Goal: Task Accomplishment & Management: Use online tool/utility

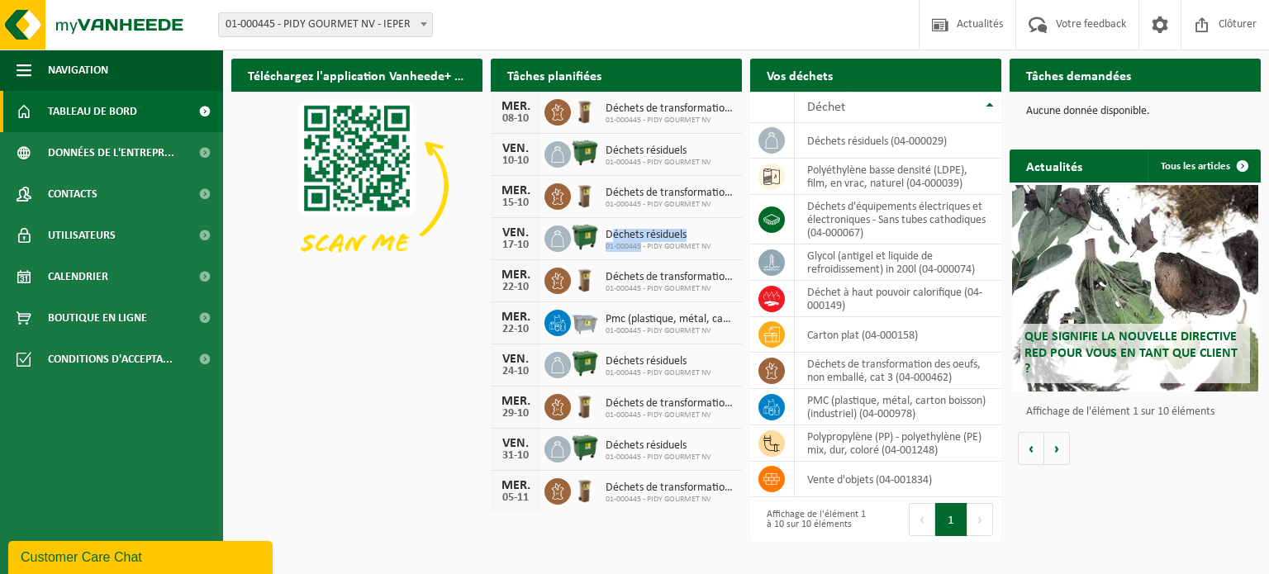
drag, startPoint x: 641, startPoint y: 244, endPoint x: 612, endPoint y: 230, distance: 32.1
click at [612, 230] on div "Déchets résiduels 01-000445 - PIDY GOURMET NV" at bounding box center [654, 239] width 114 height 26
click at [613, 230] on span "Déchets résiduels" at bounding box center [659, 235] width 106 height 13
click at [844, 132] on td "déchets résiduels (04-000029)" at bounding box center [898, 141] width 207 height 36
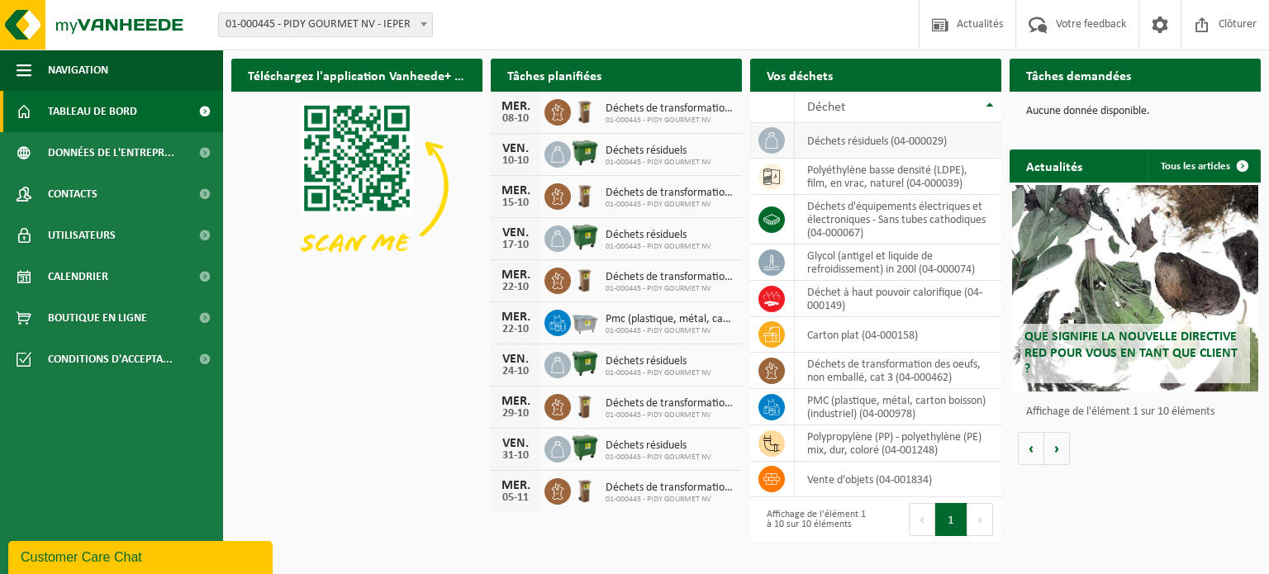
click at [848, 140] on td "déchets résiduels (04-000029)" at bounding box center [898, 141] width 207 height 36
click at [112, 266] on link "Calendrier" at bounding box center [111, 276] width 223 height 41
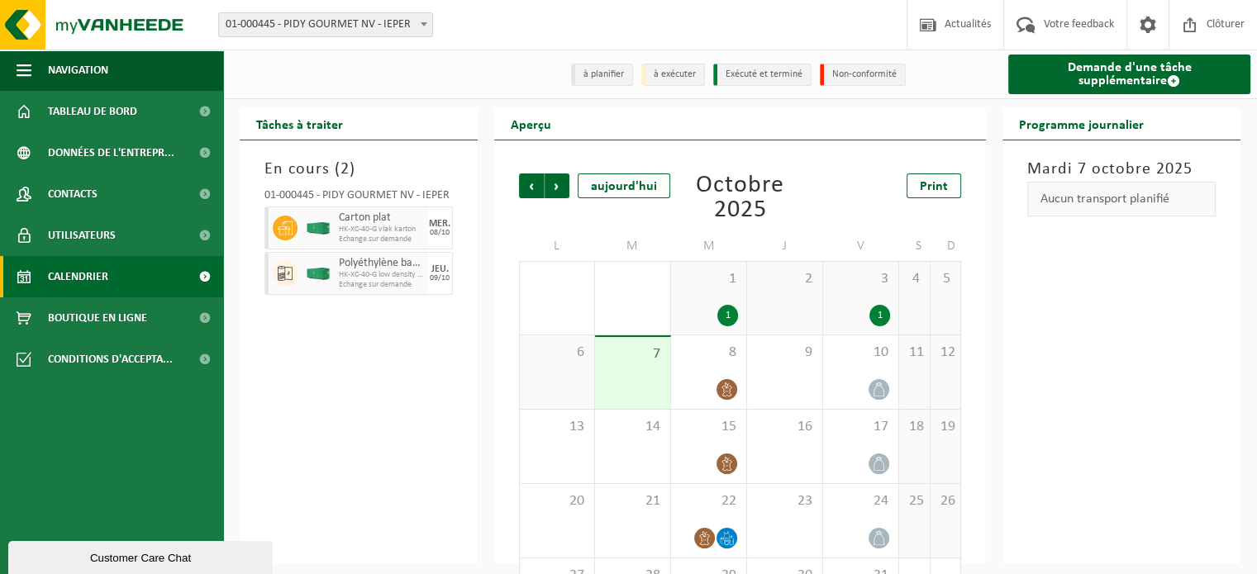
click at [725, 316] on div "1" at bounding box center [727, 315] width 21 height 21
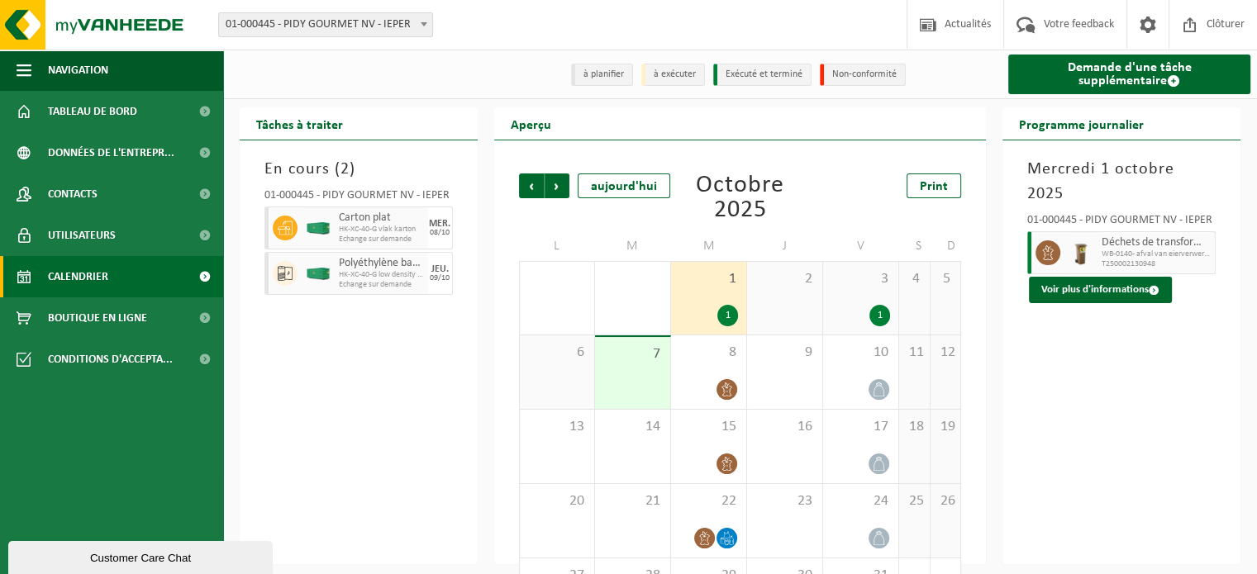
click at [862, 310] on div "1" at bounding box center [860, 315] width 59 height 21
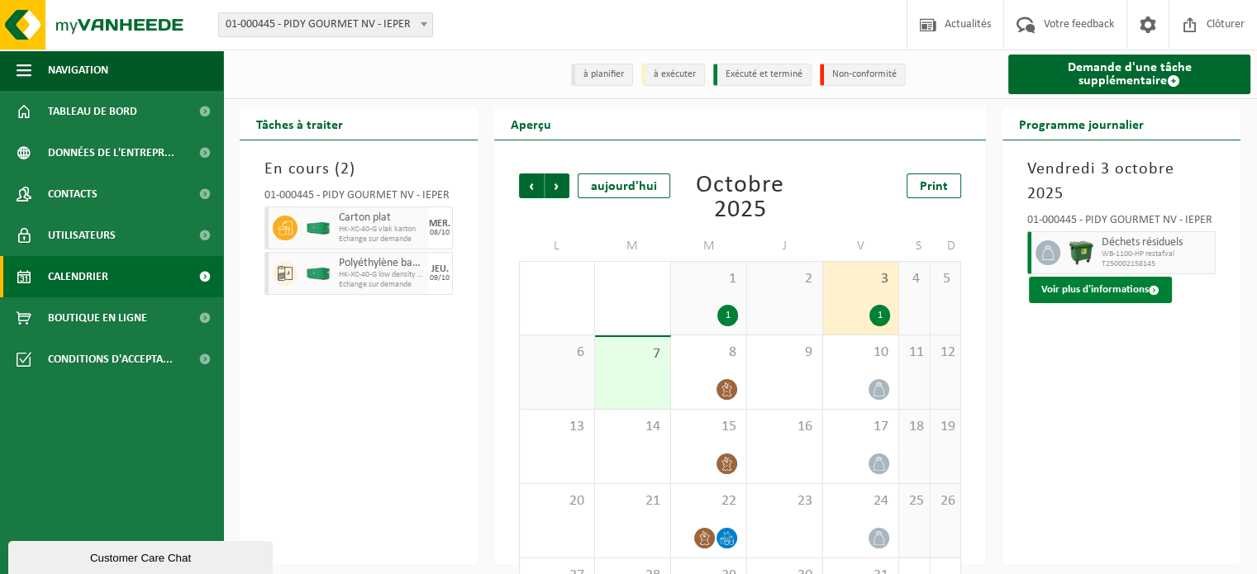
click at [1080, 277] on button "Voir plus d'informations" at bounding box center [1100, 290] width 143 height 26
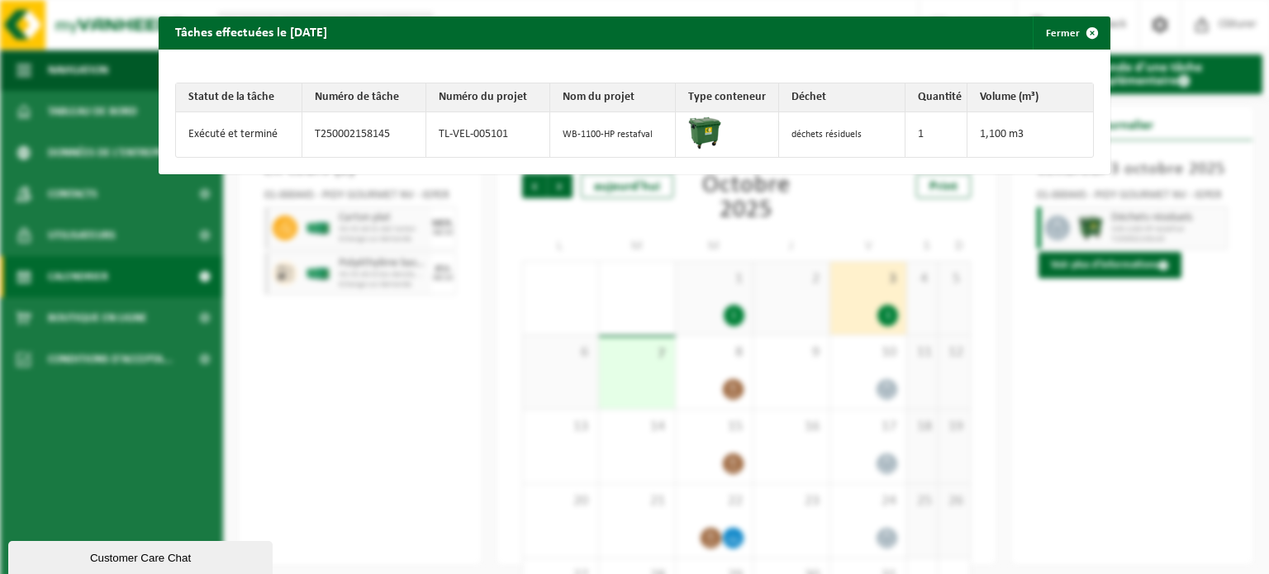
click at [467, 477] on div "Tâches effectuées le 2025-10-03 Fermer Statut de la tâche Numéro de tâche Numér…" at bounding box center [634, 287] width 1269 height 574
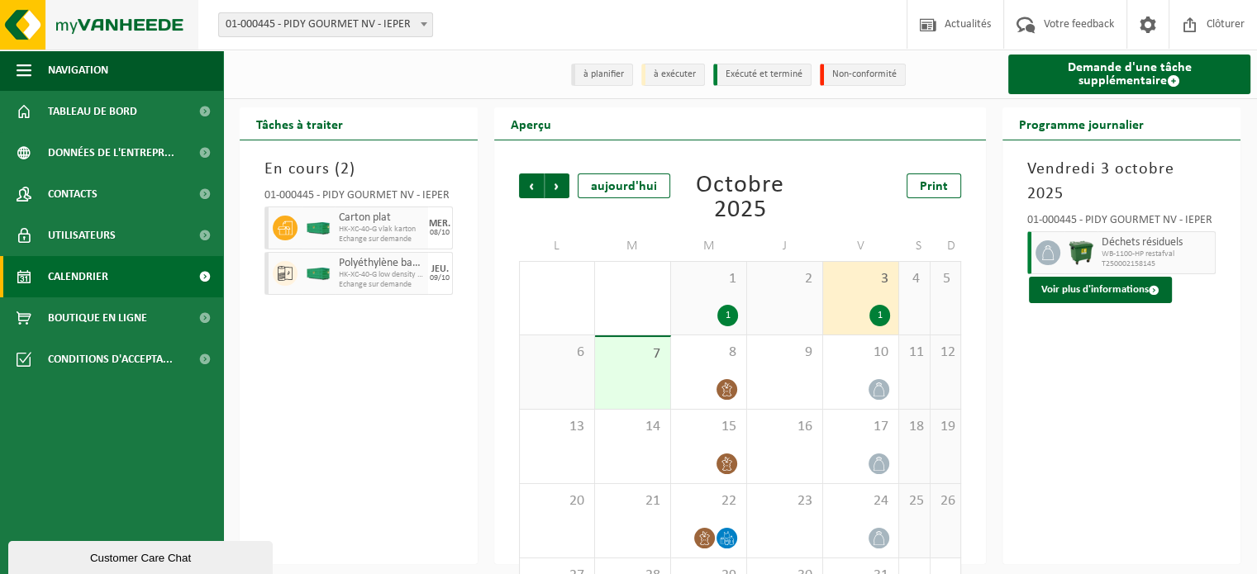
click at [63, 26] on img at bounding box center [99, 25] width 198 height 50
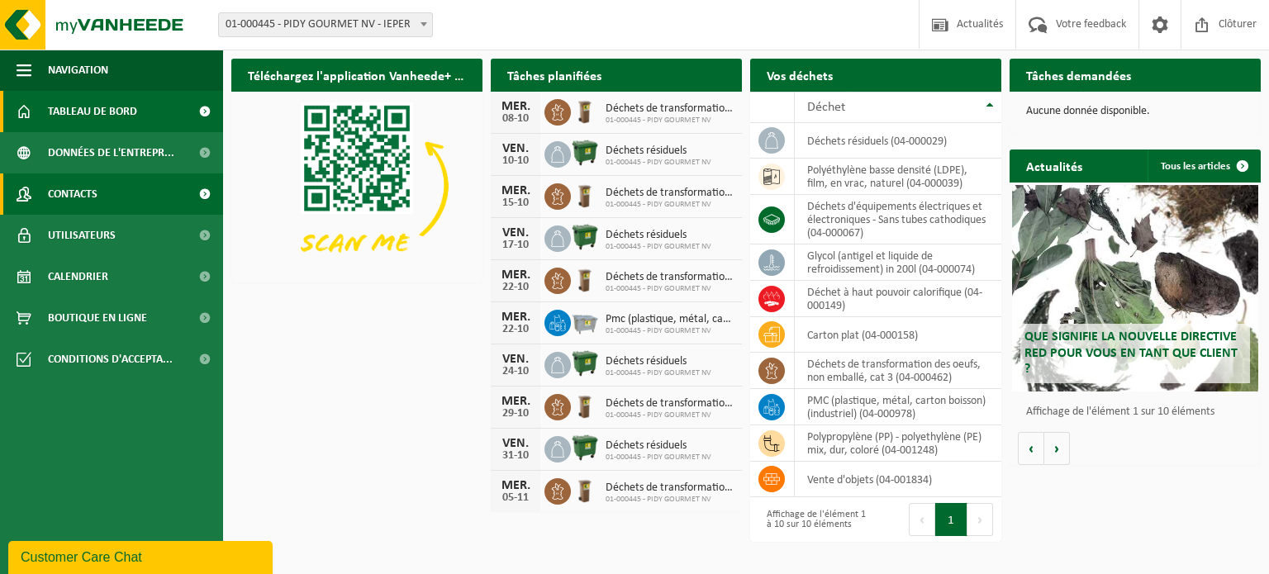
click at [133, 197] on link "Contacts" at bounding box center [111, 193] width 223 height 41
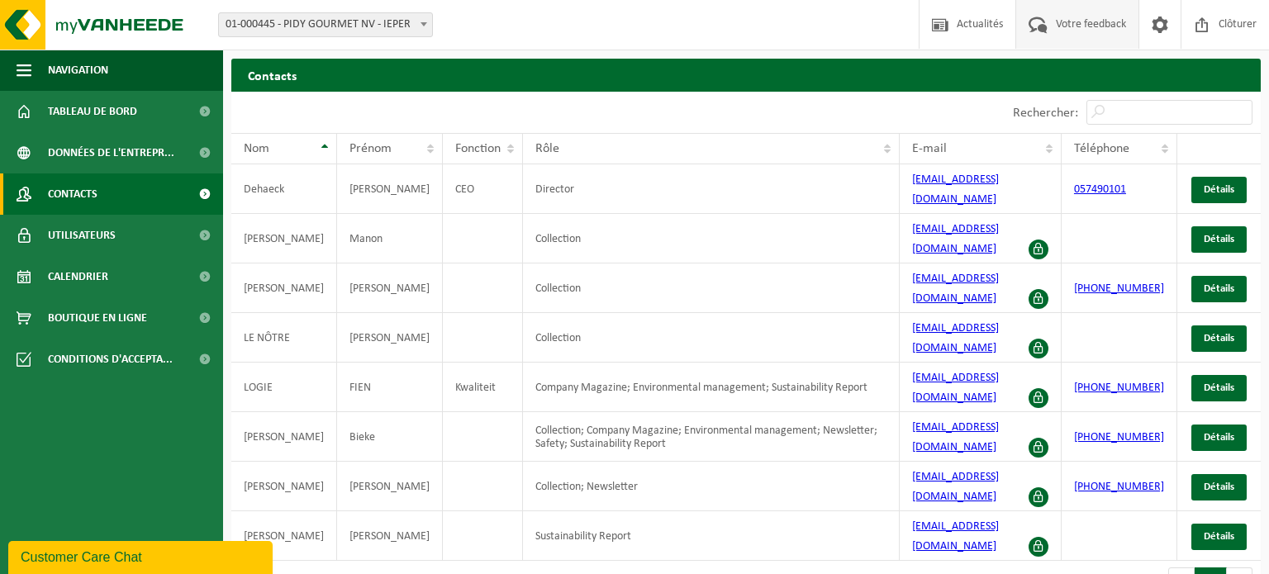
click at [1070, 28] on span "Votre feedback" at bounding box center [1091, 24] width 78 height 49
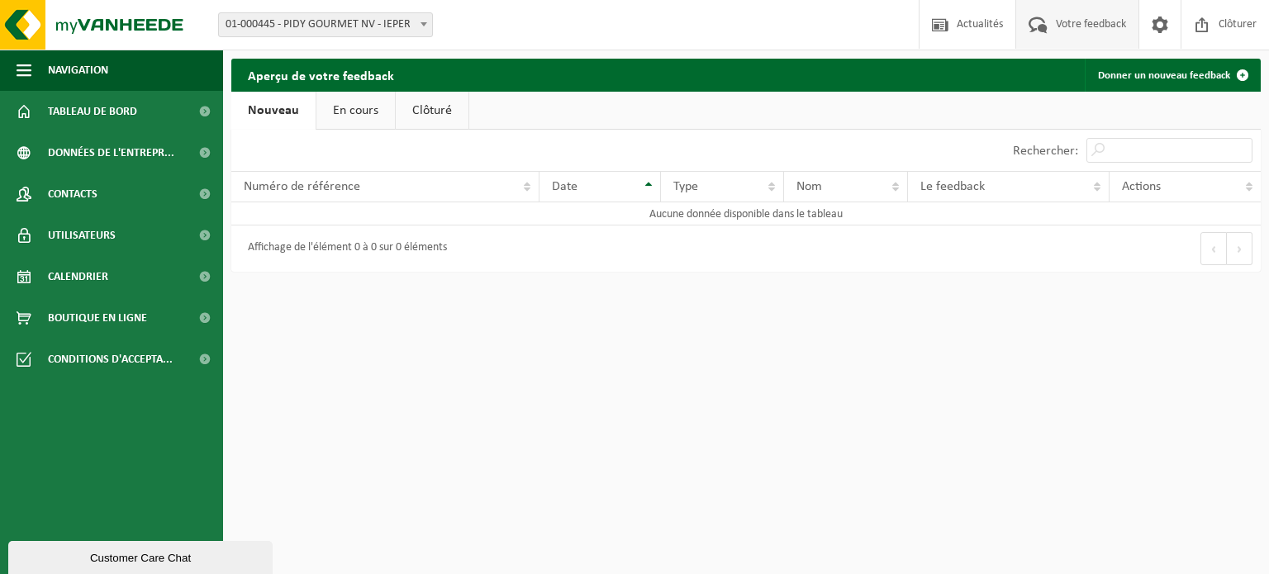
click at [354, 114] on link "En cours" at bounding box center [355, 111] width 78 height 38
click at [1153, 82] on link "Donner un nouveau feedback" at bounding box center [1172, 75] width 174 height 33
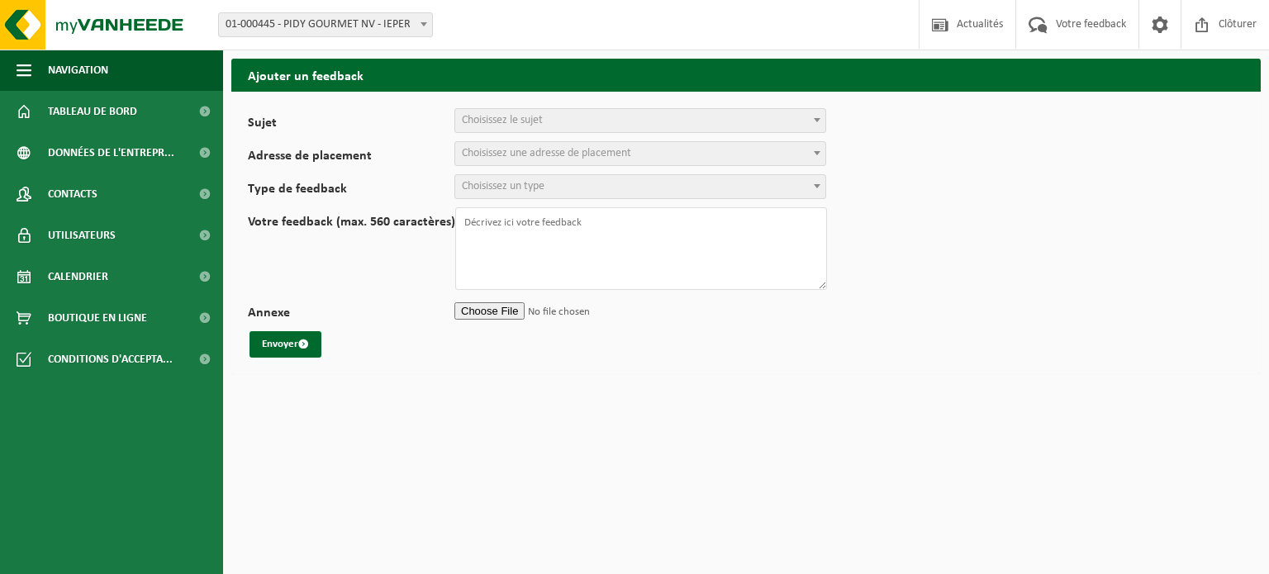
select select
click at [501, 121] on span "Choisissez le sujet" at bounding box center [502, 120] width 81 height 12
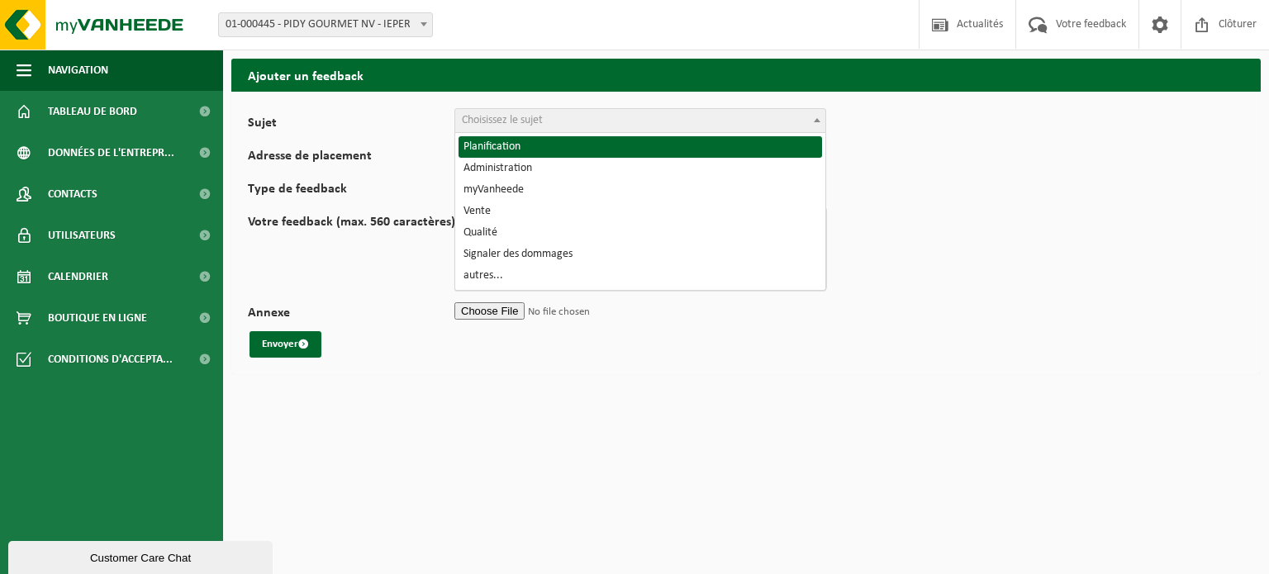
click at [370, 148] on div "Adresse de placement 01-000445 - PIDY GOURMET NV - JAAGPAD 2 - IEPER Choisissez…" at bounding box center [545, 153] width 595 height 25
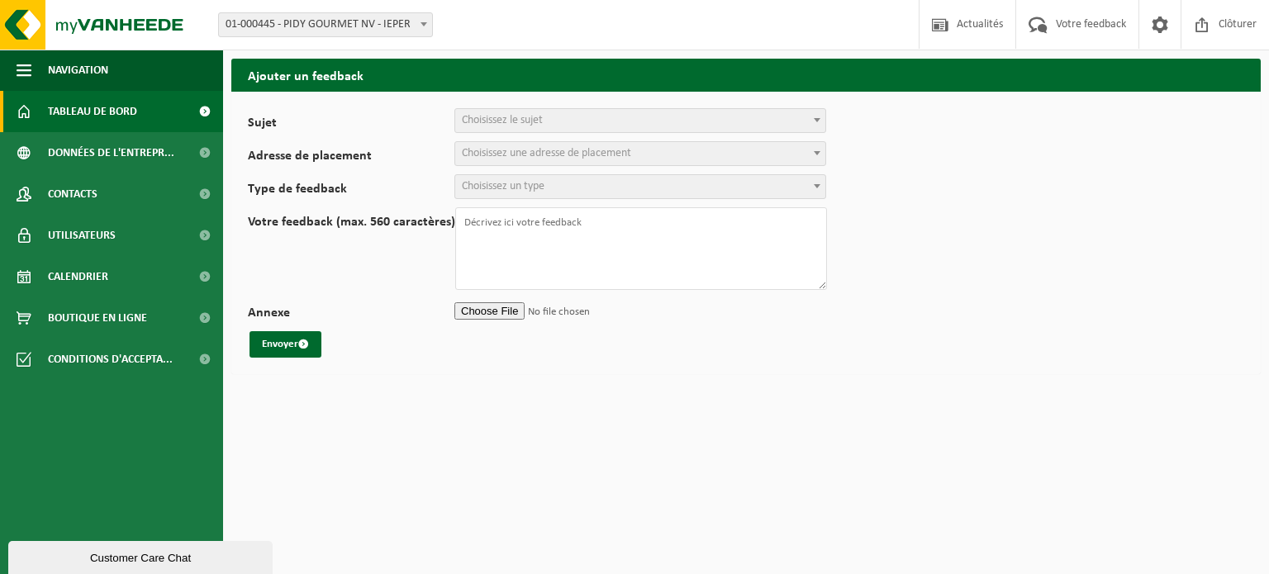
click at [83, 112] on span "Tableau de bord" at bounding box center [92, 111] width 89 height 41
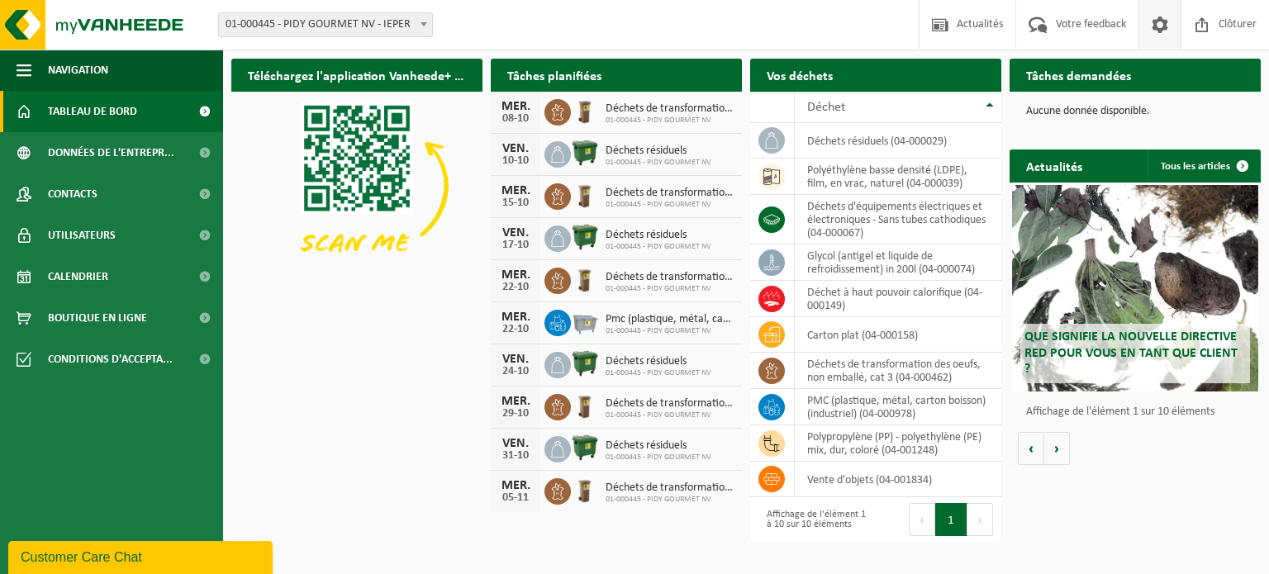
click at [1162, 19] on span at bounding box center [1159, 24] width 25 height 49
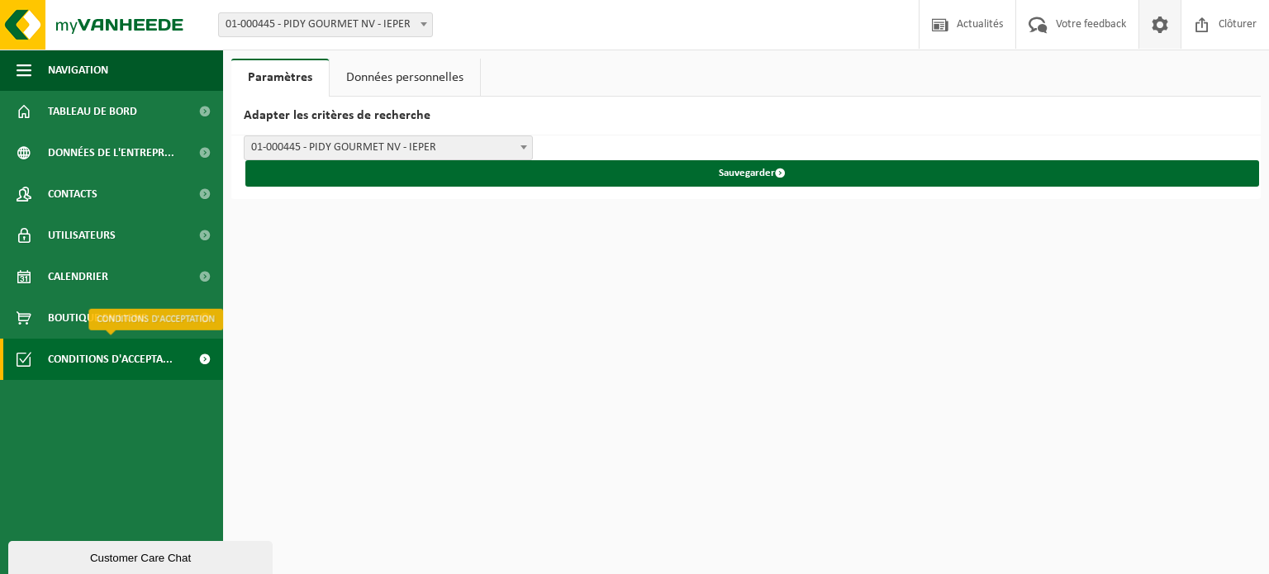
click at [104, 366] on span "Conditions d'accepta..." at bounding box center [110, 359] width 125 height 41
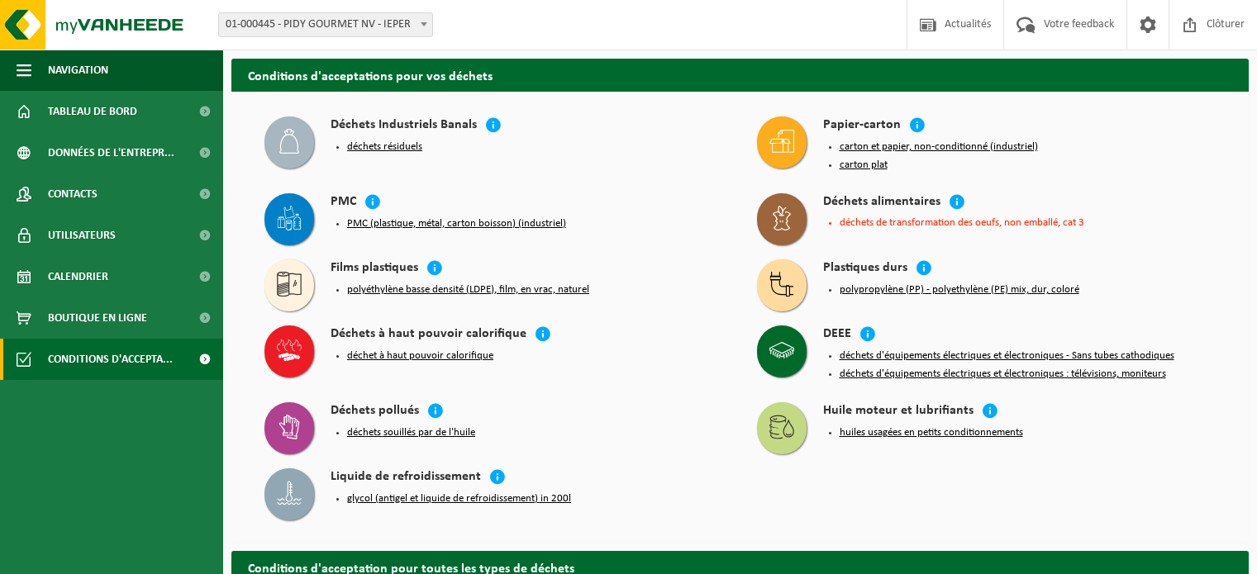
click at [83, 319] on span "Boutique en ligne" at bounding box center [97, 317] width 99 height 41
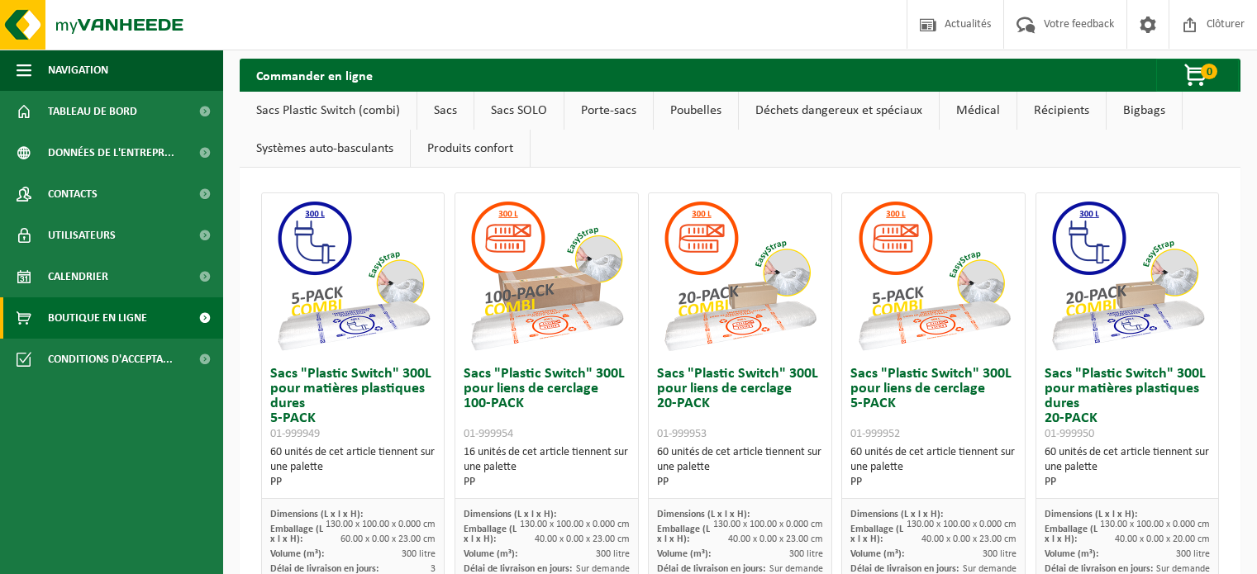
click at [83, 285] on span "Calendrier" at bounding box center [78, 276] width 60 height 41
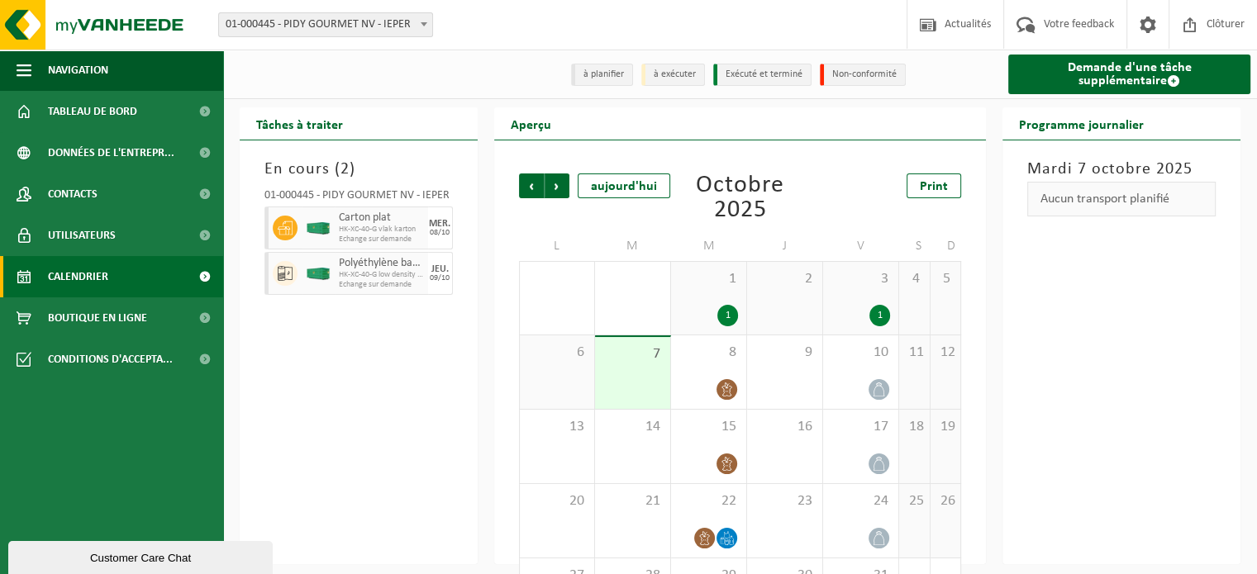
click at [83, 257] on span "Calendrier" at bounding box center [78, 276] width 60 height 41
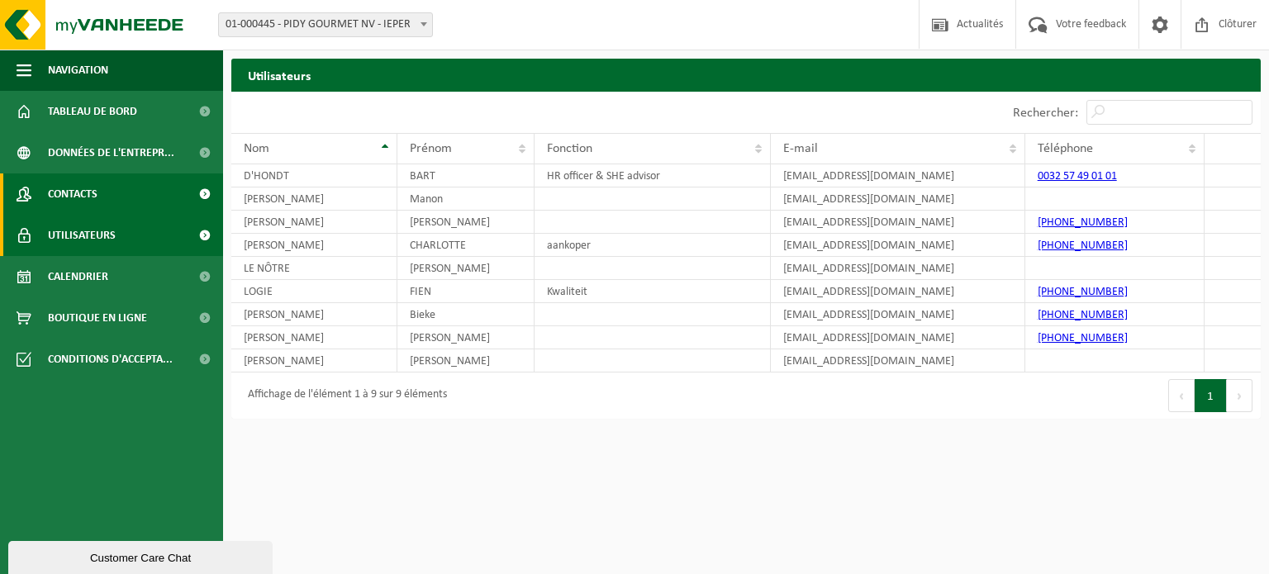
click at [71, 207] on span "Contacts" at bounding box center [73, 193] width 50 height 41
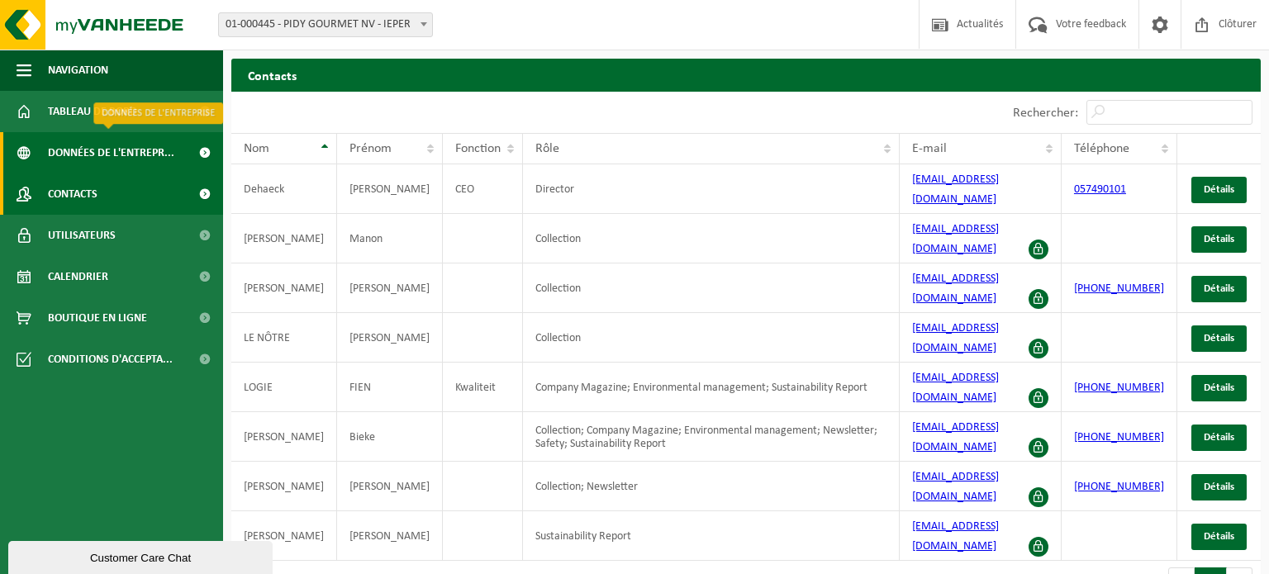
click at [74, 163] on span "Données de l'entrepr..." at bounding box center [111, 152] width 126 height 41
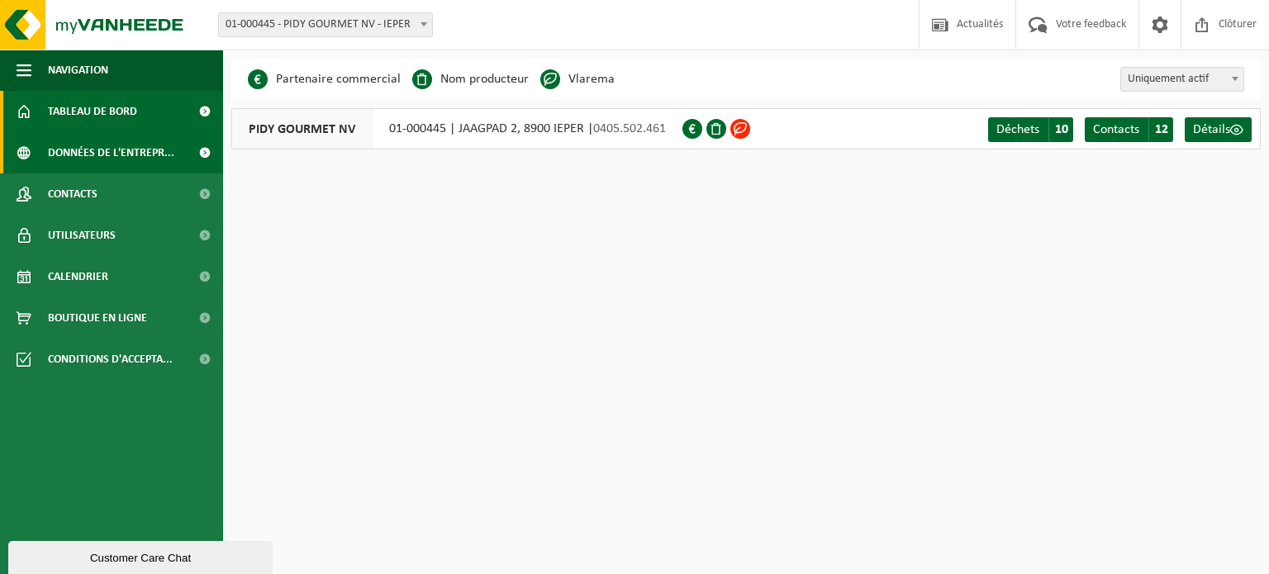
click at [64, 122] on span "Tableau de bord" at bounding box center [92, 111] width 89 height 41
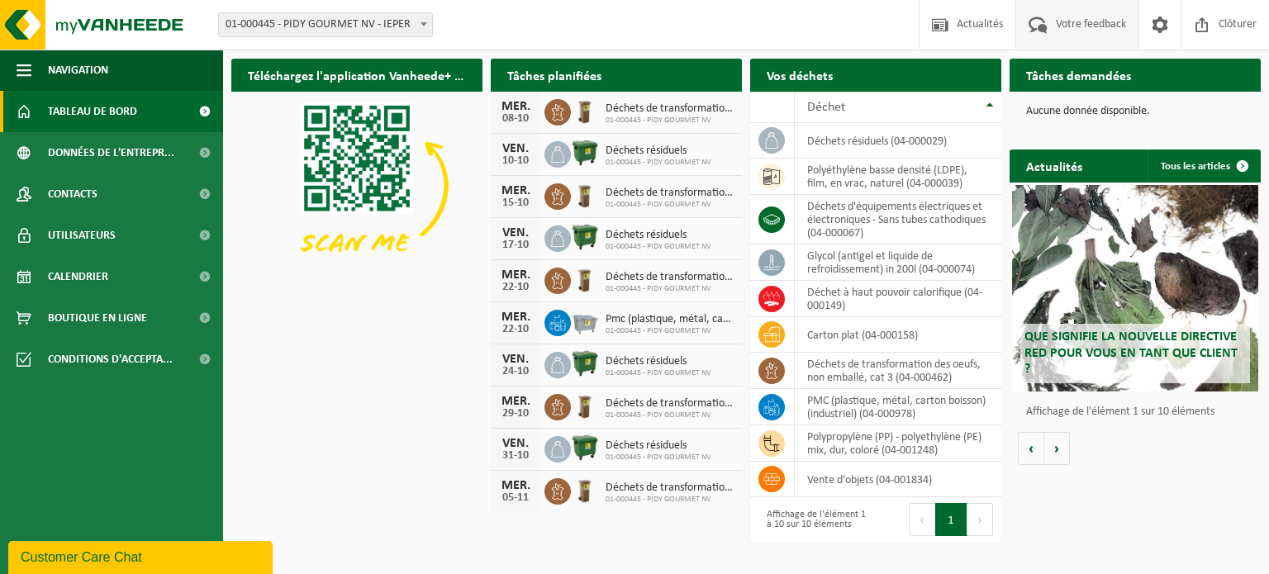
click at [1039, 32] on span at bounding box center [1037, 24] width 27 height 49
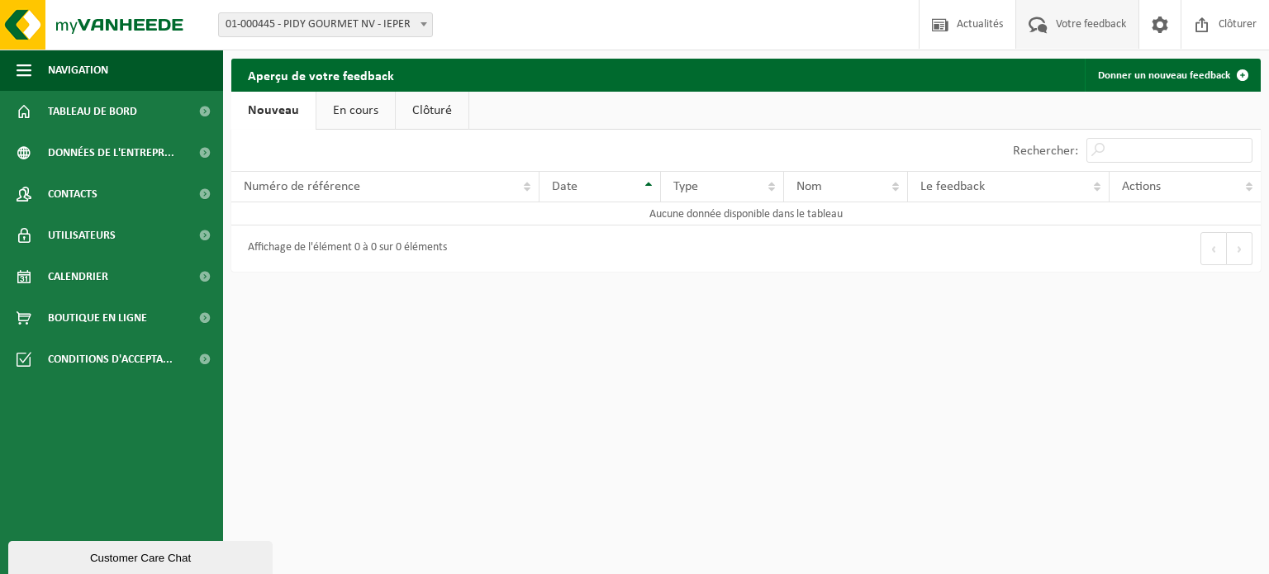
click at [373, 111] on link "En cours" at bounding box center [355, 111] width 78 height 38
click at [423, 112] on link "Clôturé" at bounding box center [430, 111] width 73 height 38
click at [330, 89] on h2 "Aperçu de votre feedback" at bounding box center [320, 75] width 179 height 32
click at [357, 122] on link "En cours" at bounding box center [351, 111] width 78 height 38
click at [110, 278] on link "Calendrier" at bounding box center [111, 276] width 223 height 41
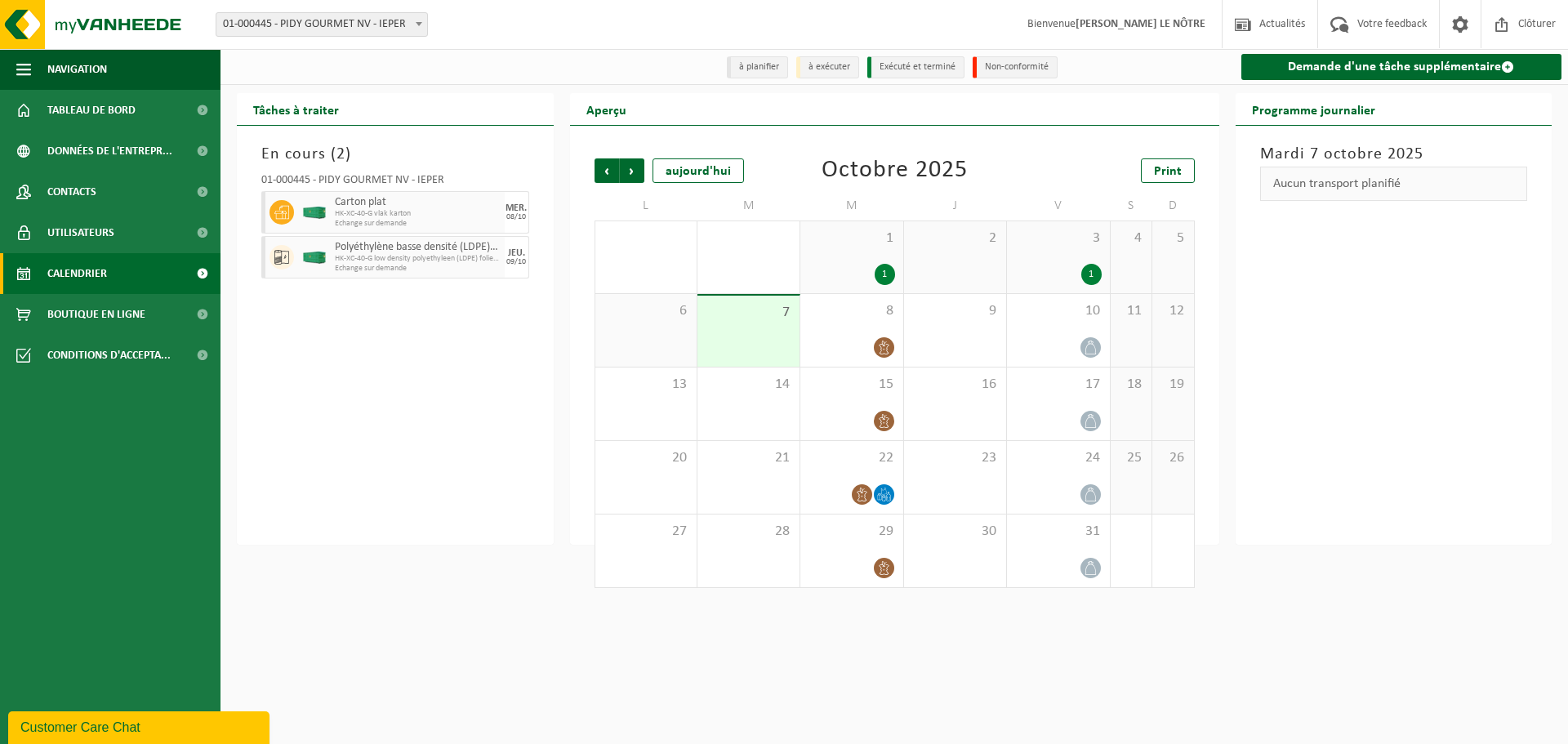
click at [856, 265] on div "1" at bounding box center [851, 274] width 86 height 21
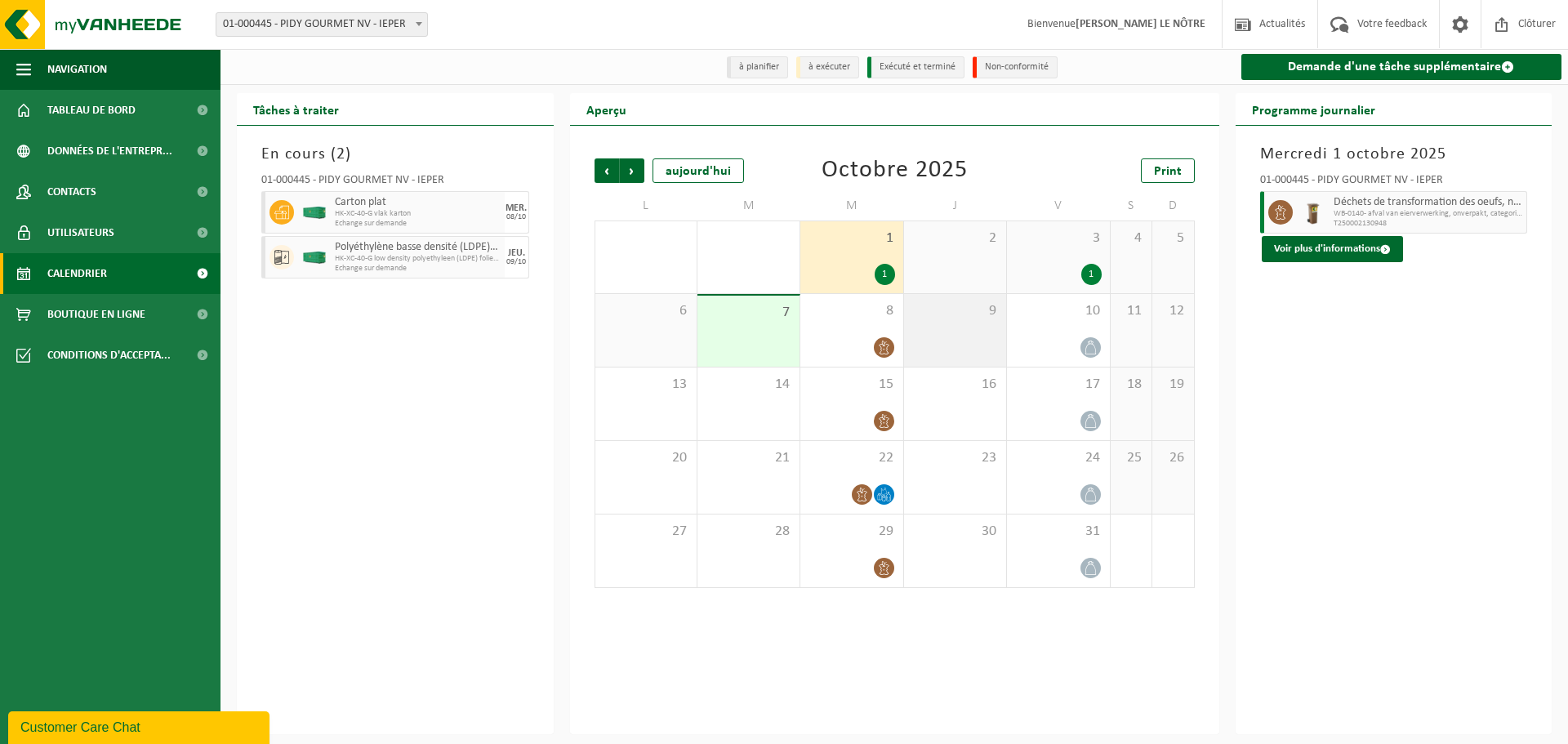
click at [981, 345] on div "9" at bounding box center [955, 330] width 102 height 73
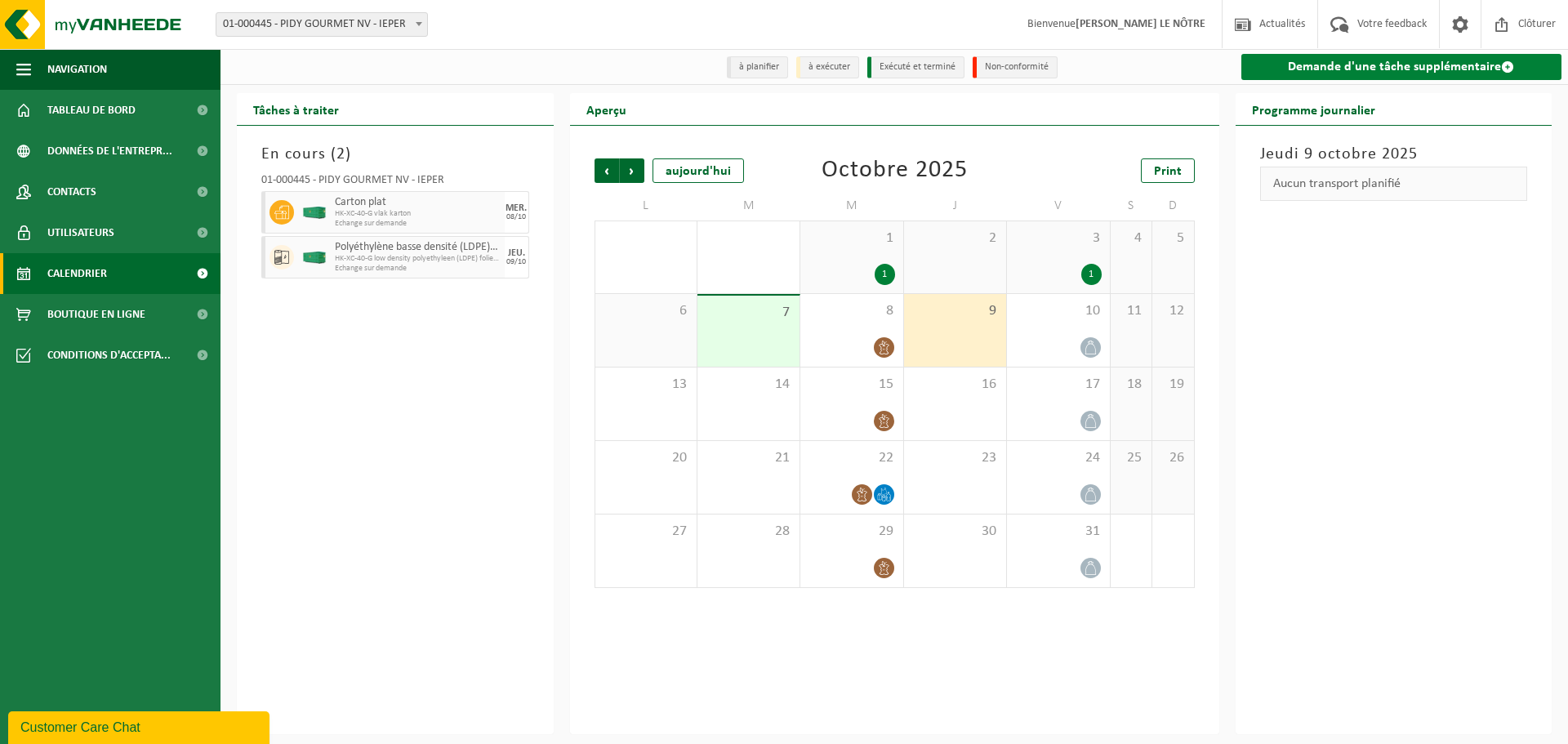
click at [1242, 73] on link "Demande d'une tâche supplémentaire" at bounding box center [1402, 67] width 321 height 26
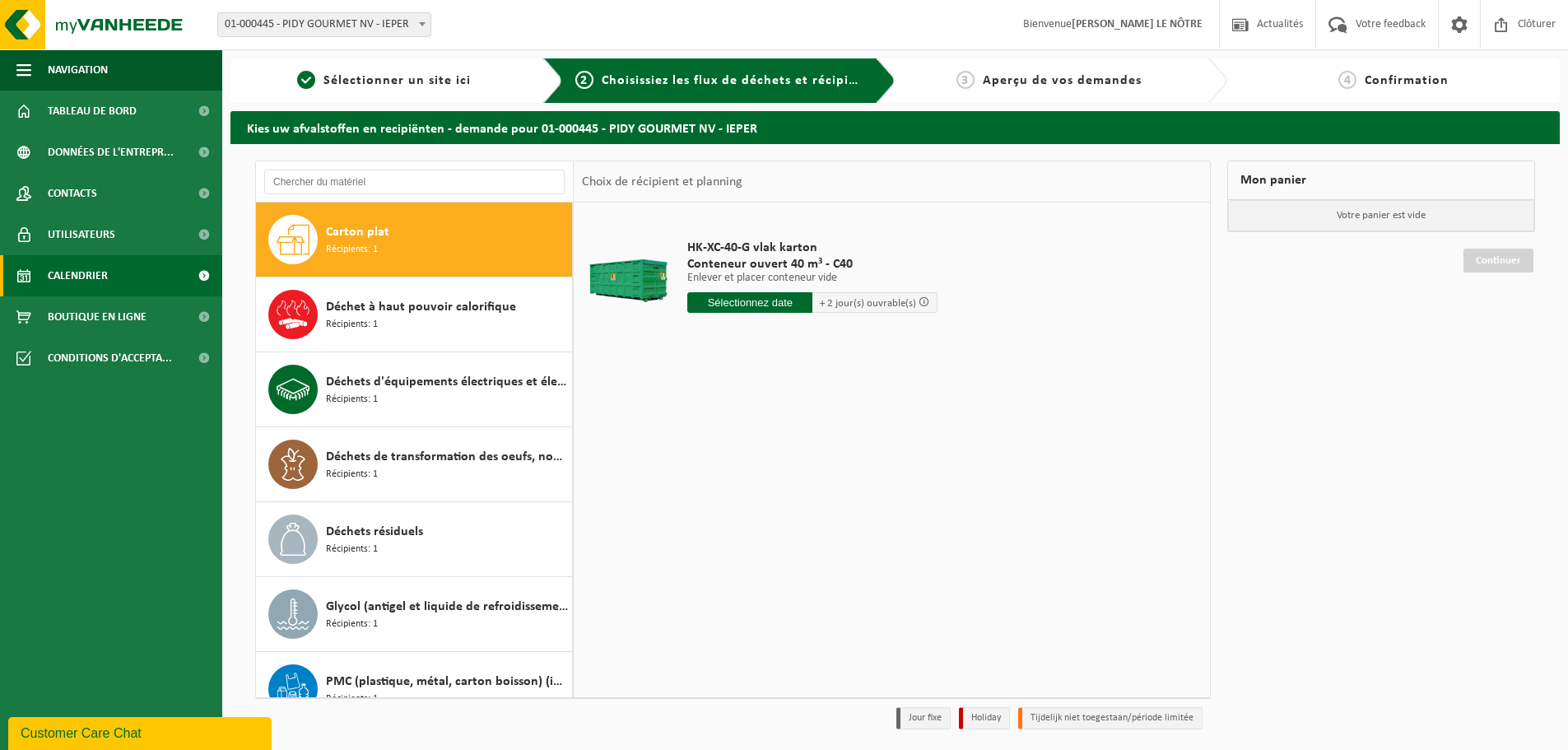
click at [105, 282] on span "Calendrier" at bounding box center [78, 275] width 60 height 41
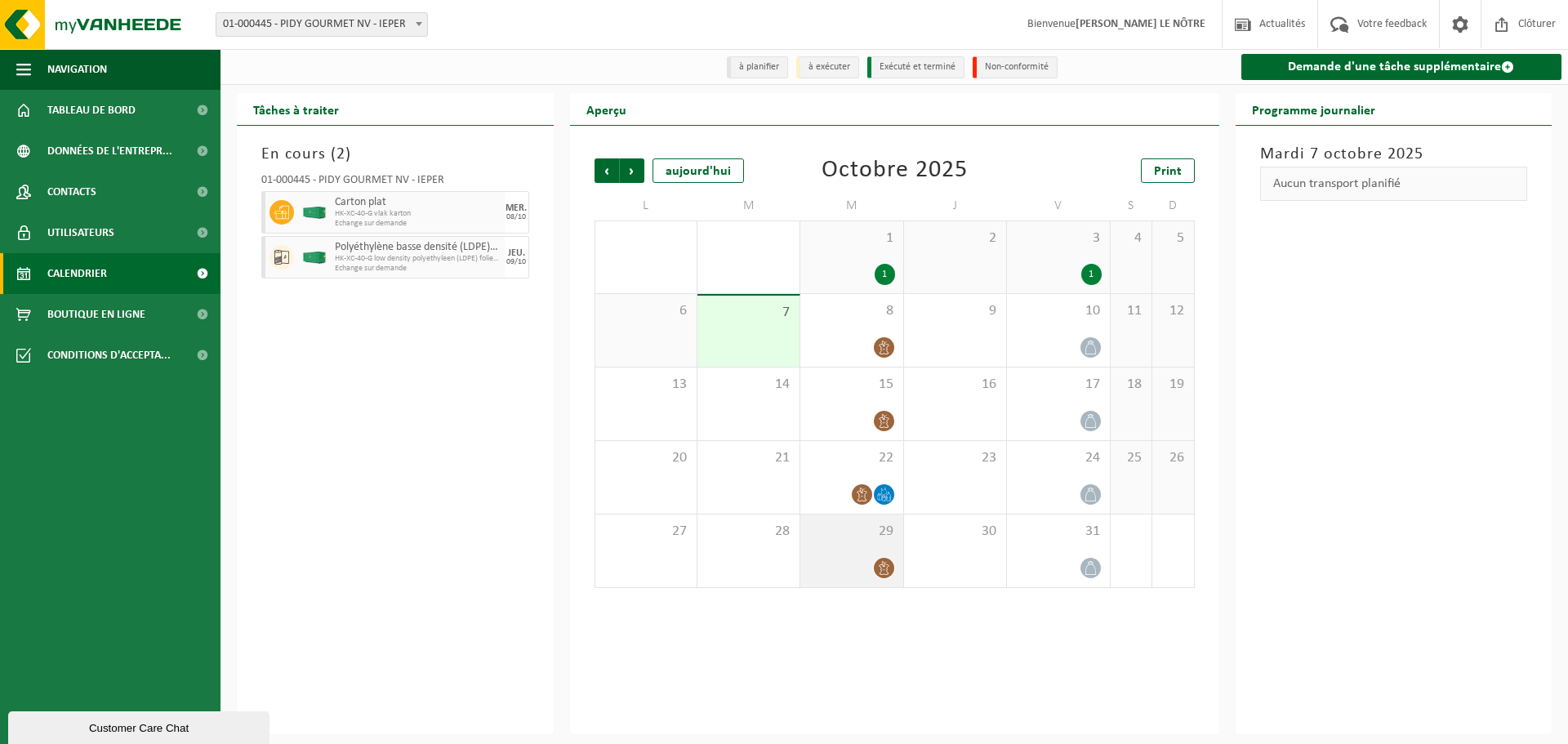
click at [876, 516] on div "29" at bounding box center [851, 550] width 102 height 73
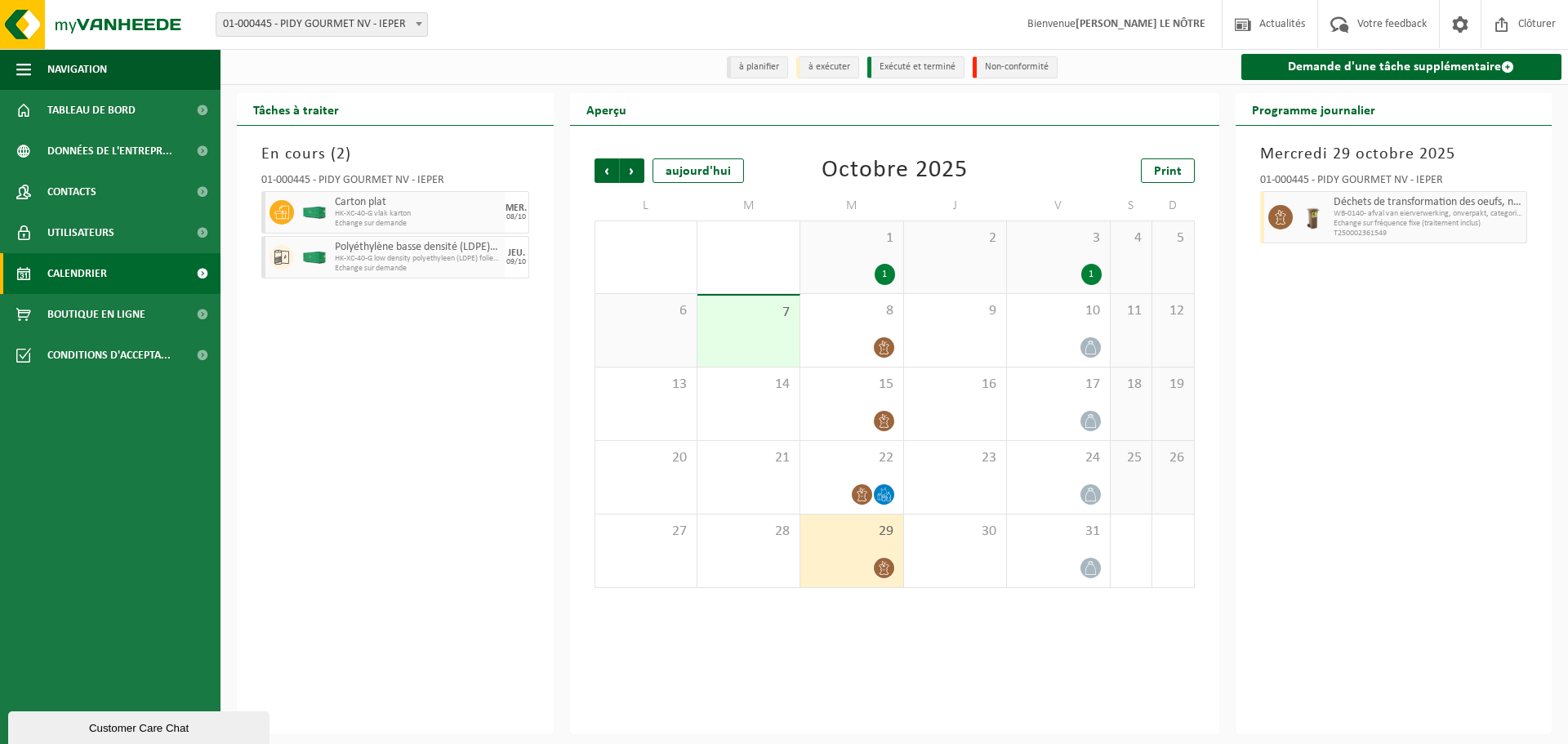
click at [1034, 265] on div "1" at bounding box center [1058, 274] width 86 height 21
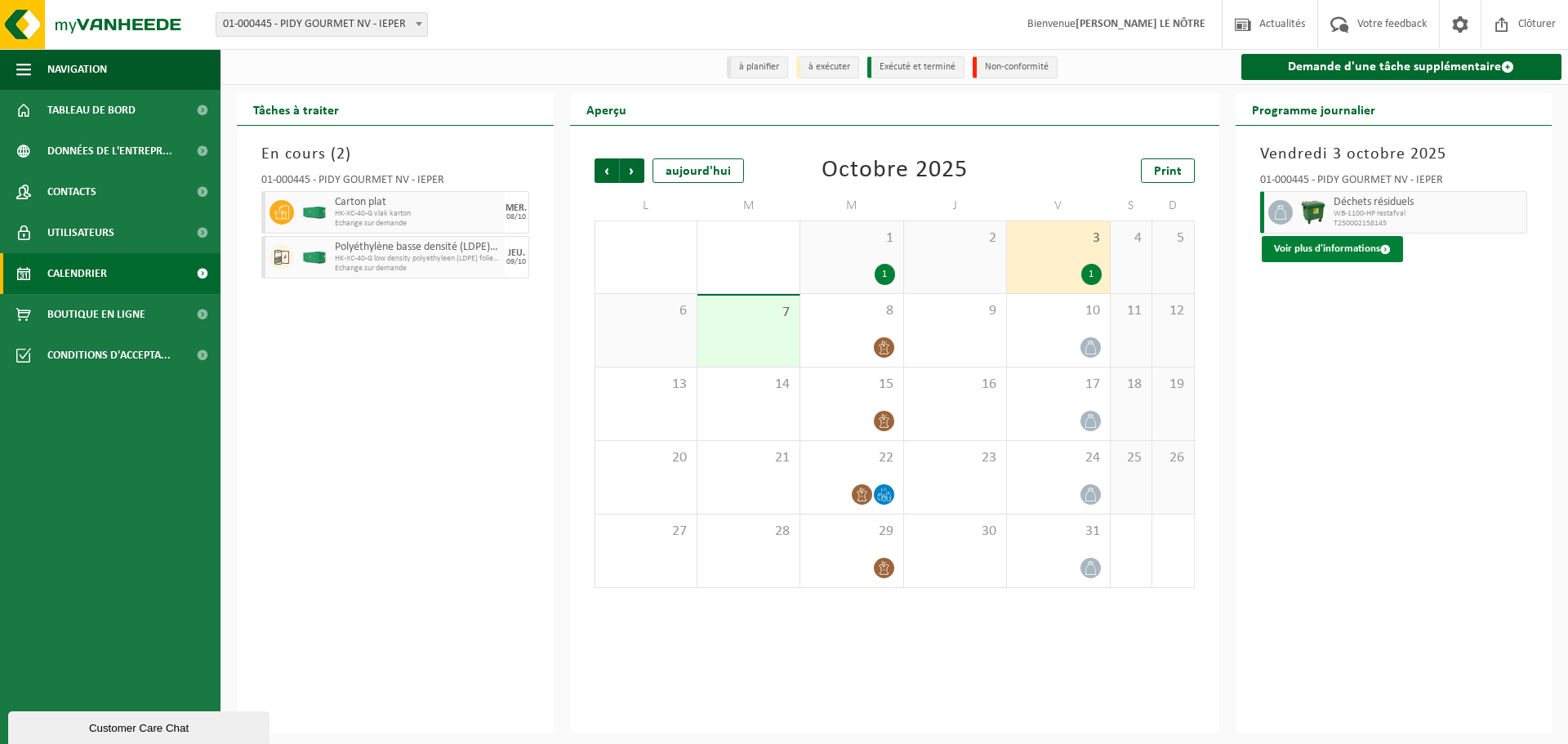
click at [1347, 255] on button "Voir plus d'informations" at bounding box center [1332, 249] width 141 height 26
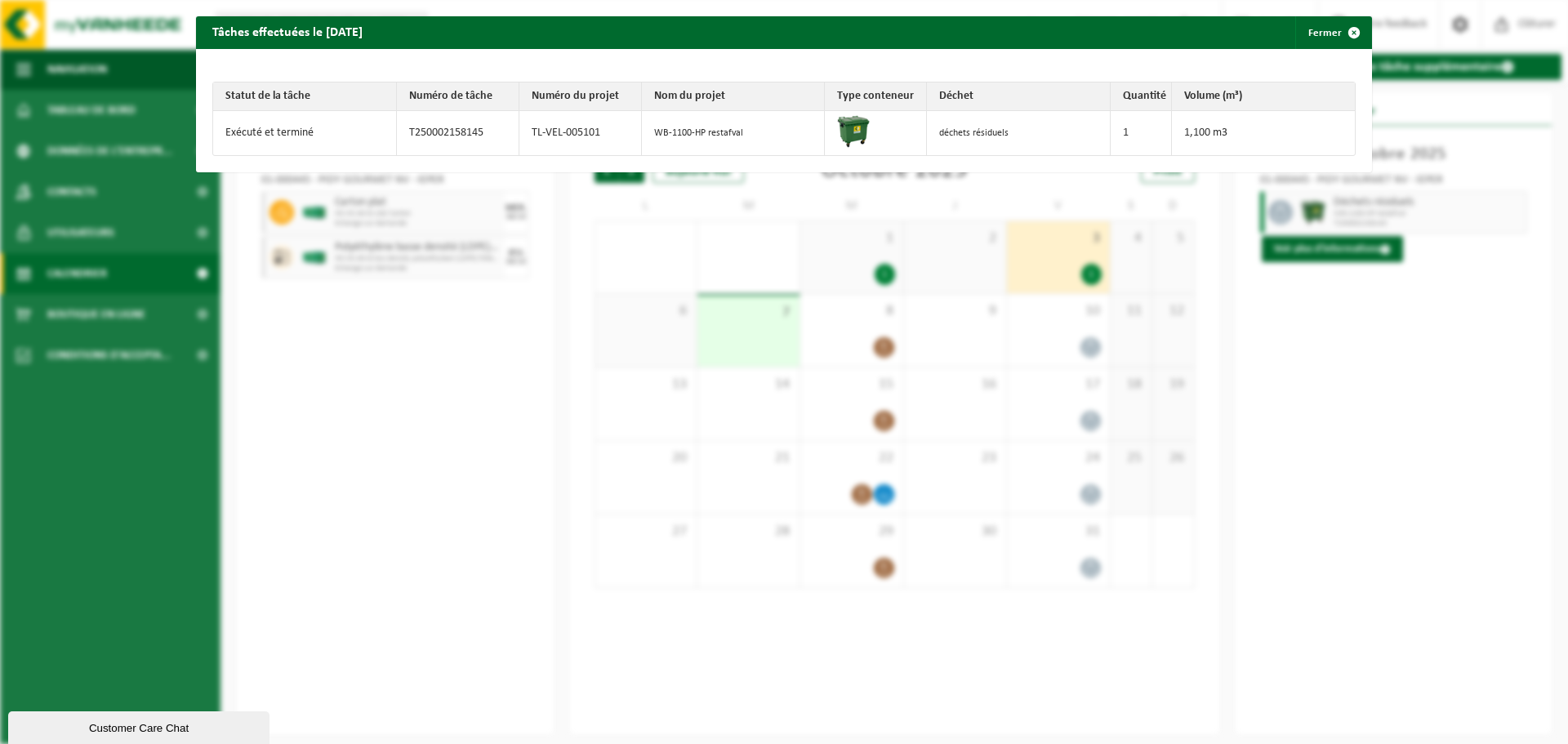
click at [371, 485] on div "Tâches effectuées le 2025-10-03 Fermer Statut de la tâche Numéro de tâche Numér…" at bounding box center [784, 372] width 1568 height 744
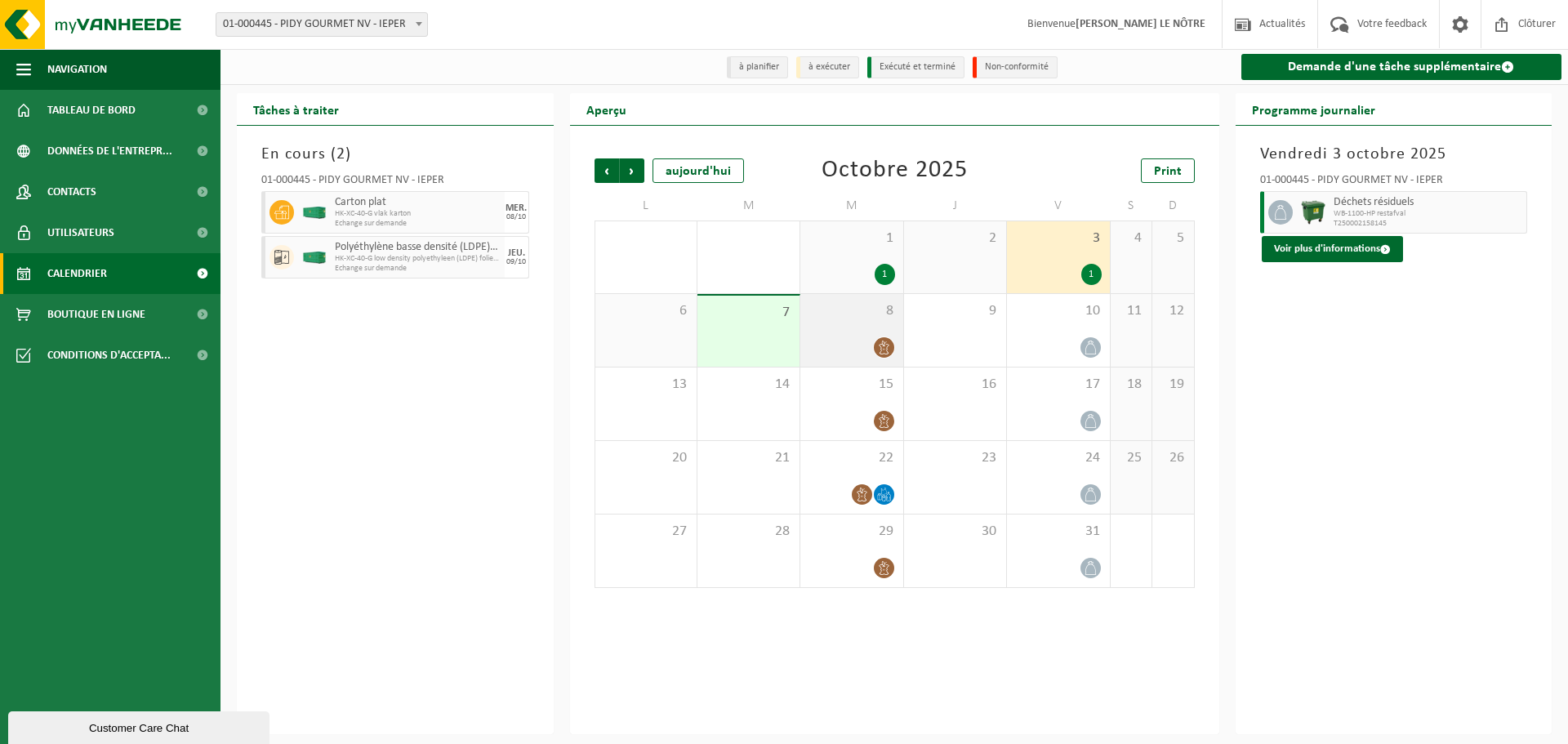
click at [843, 340] on div at bounding box center [851, 347] width 86 height 22
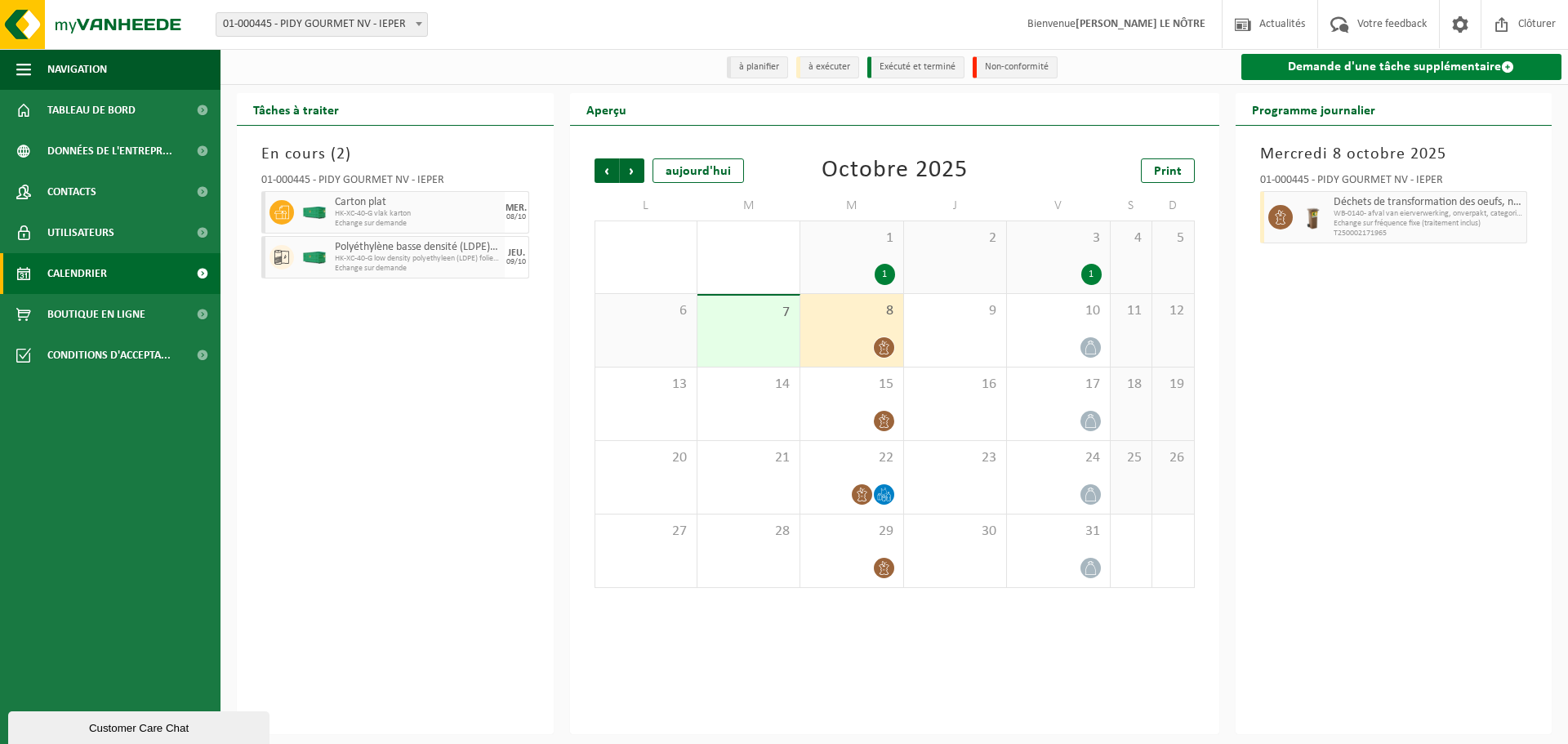
click at [1312, 66] on link "Demande d'une tâche supplémentaire" at bounding box center [1402, 67] width 321 height 26
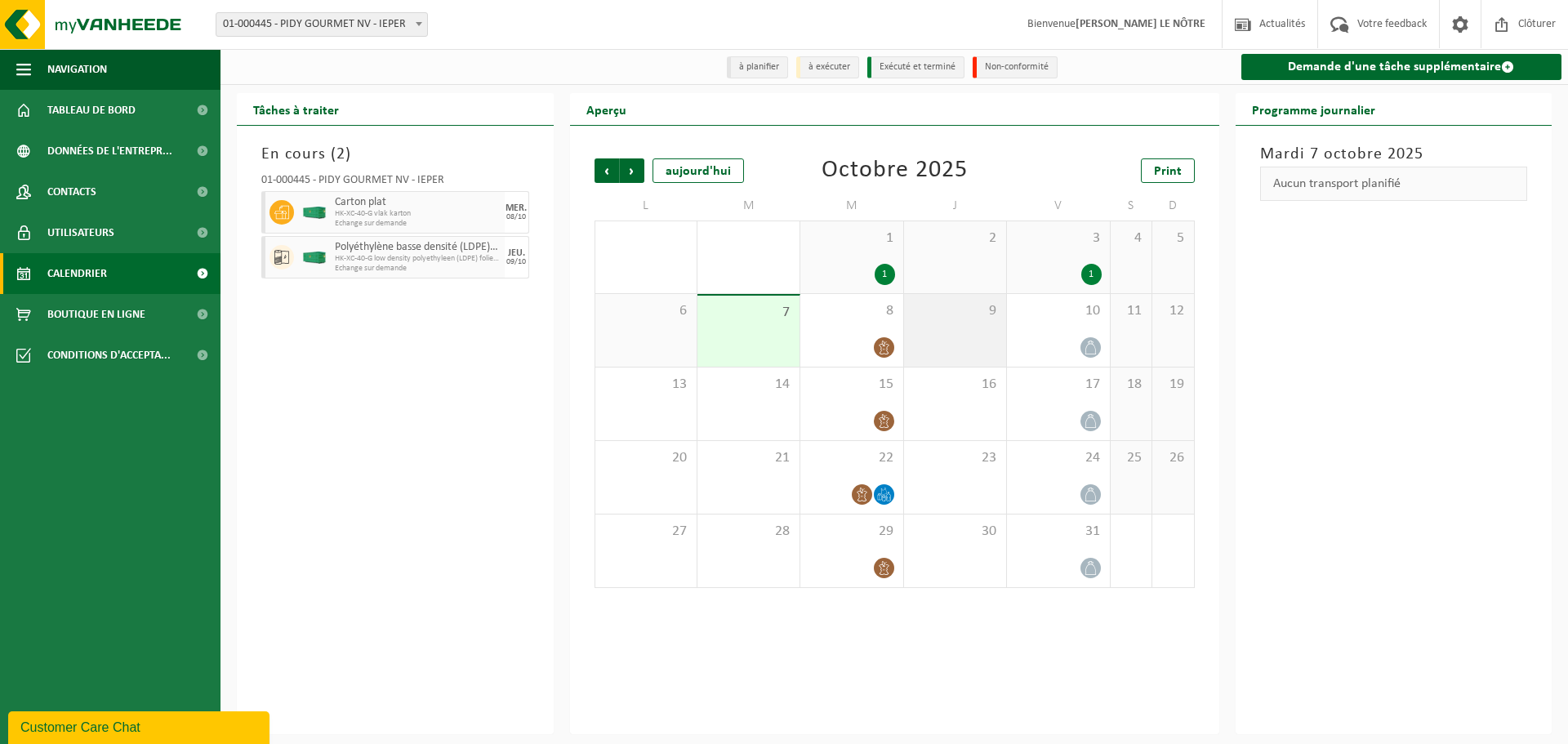
click at [980, 351] on div "9" at bounding box center [955, 330] width 102 height 73
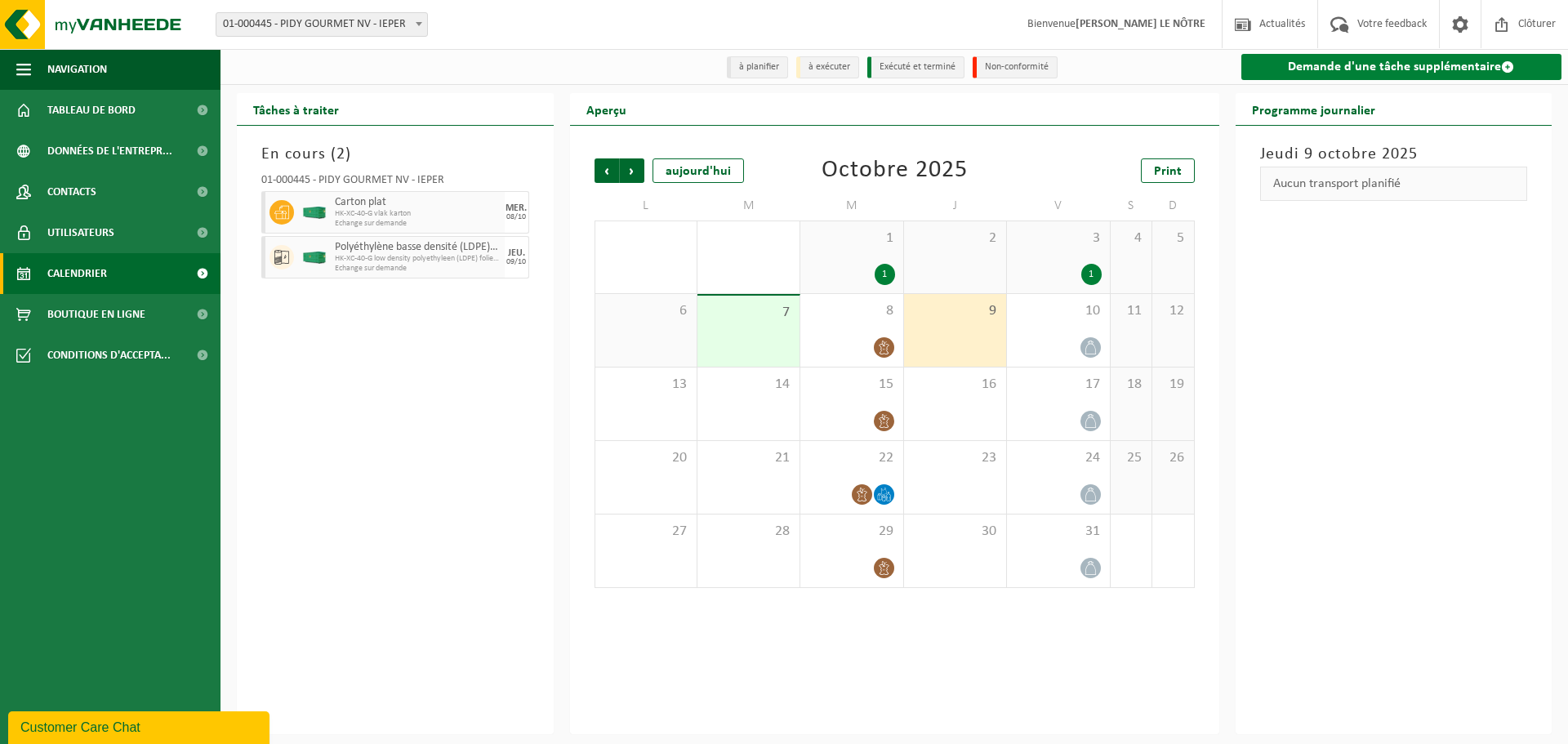
click at [1366, 70] on link "Demande d'une tâche supplémentaire" at bounding box center [1402, 67] width 321 height 26
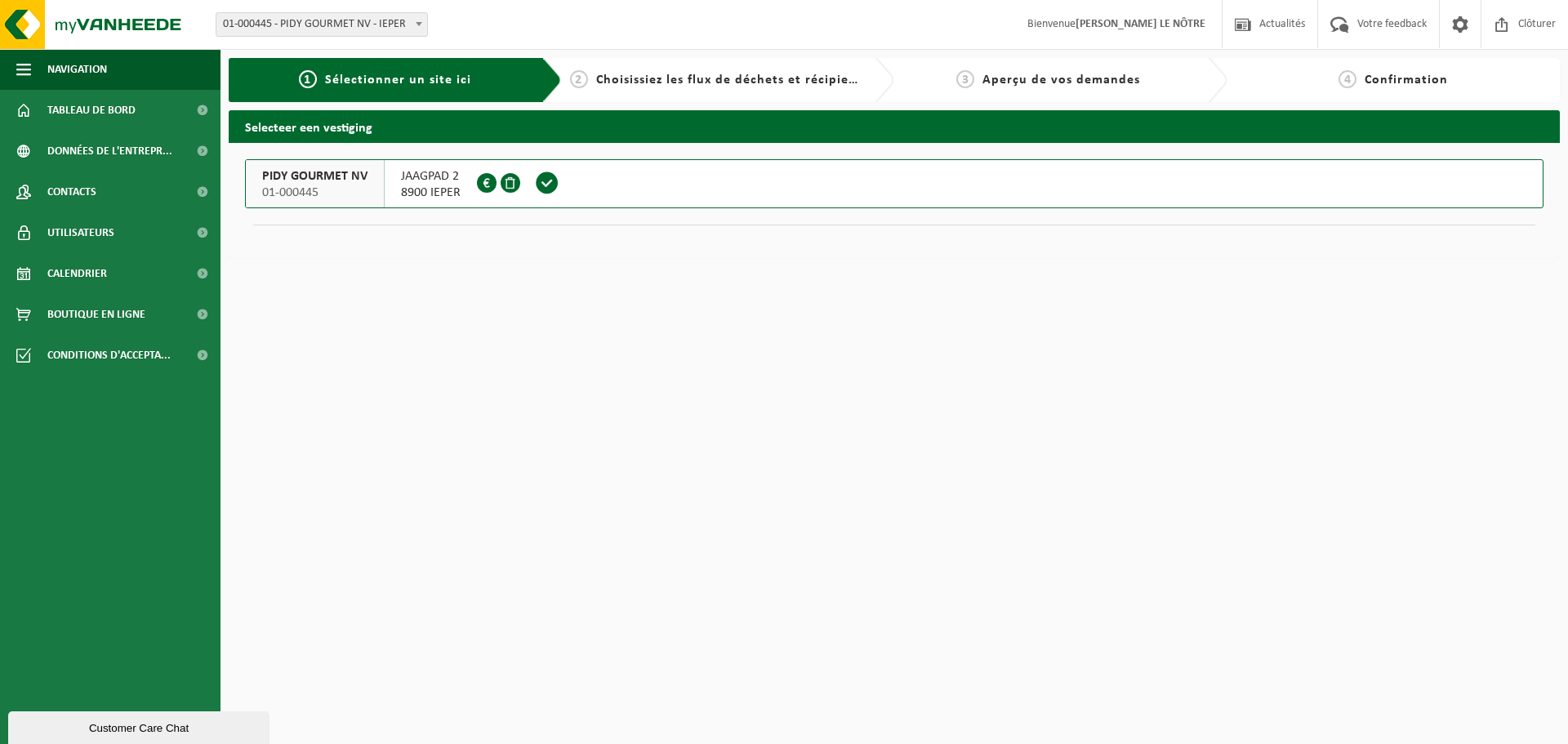
click at [547, 185] on span at bounding box center [547, 183] width 25 height 25
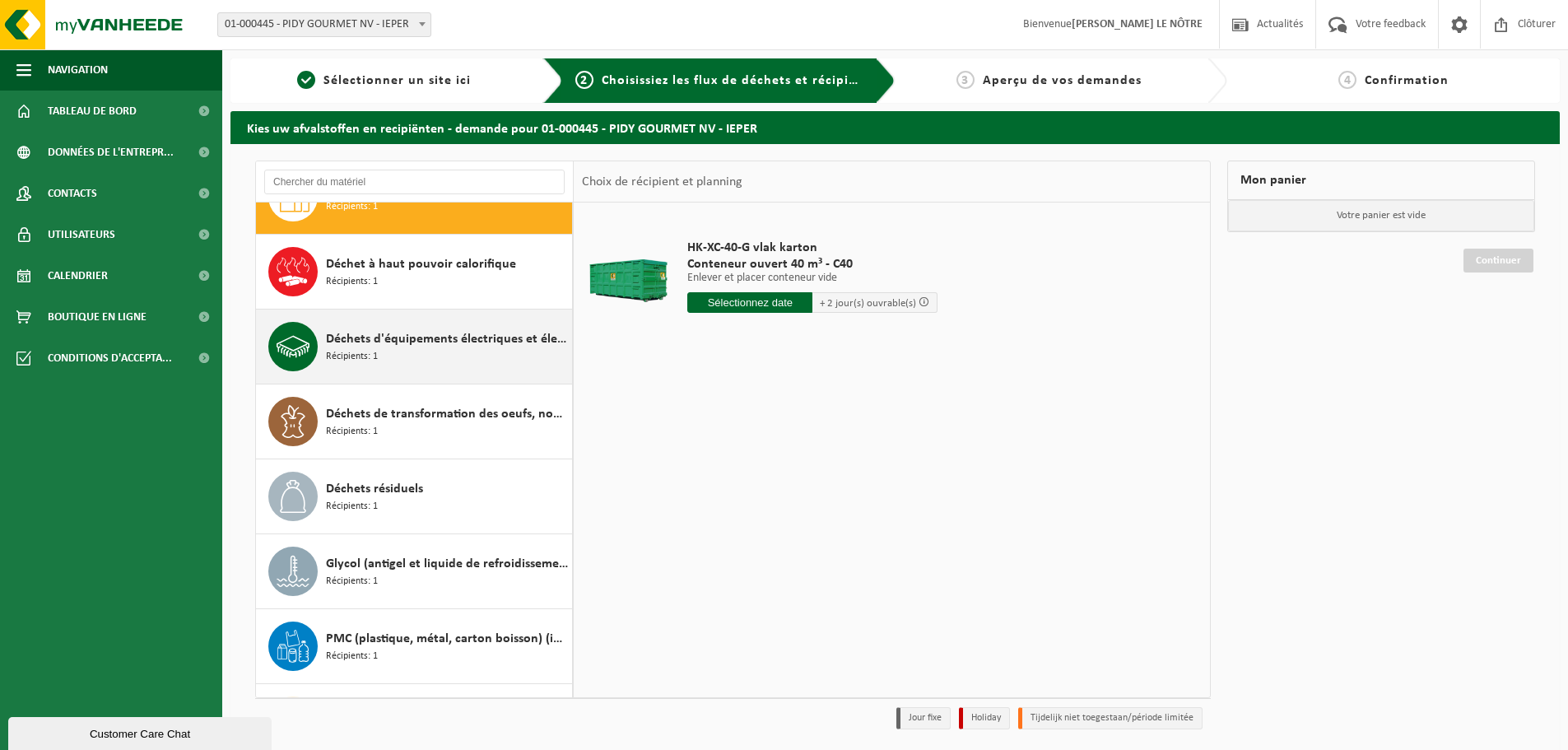
scroll to position [83, 0]
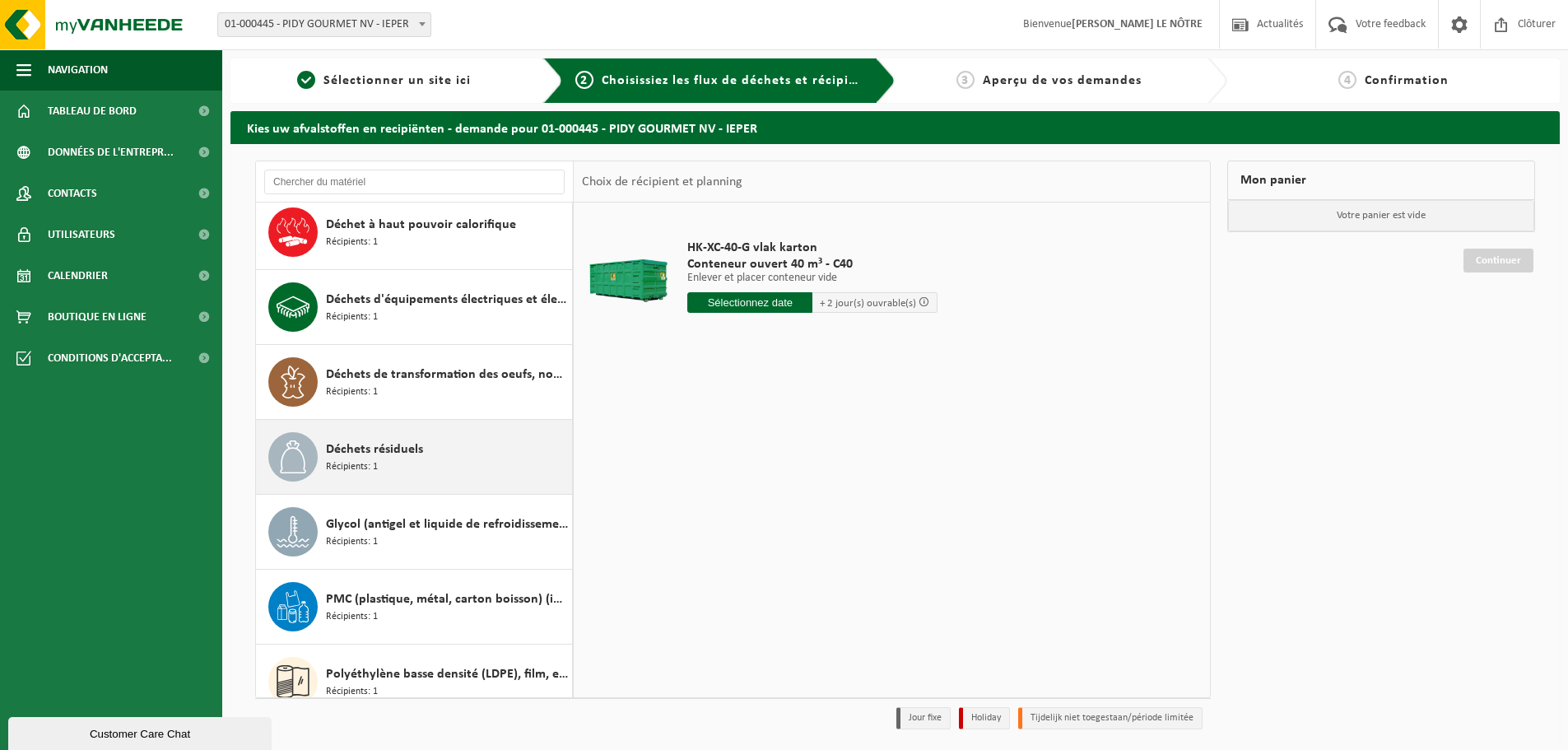
click at [446, 465] on div "Déchets résiduels Récipients: 1" at bounding box center [446, 457] width 242 height 50
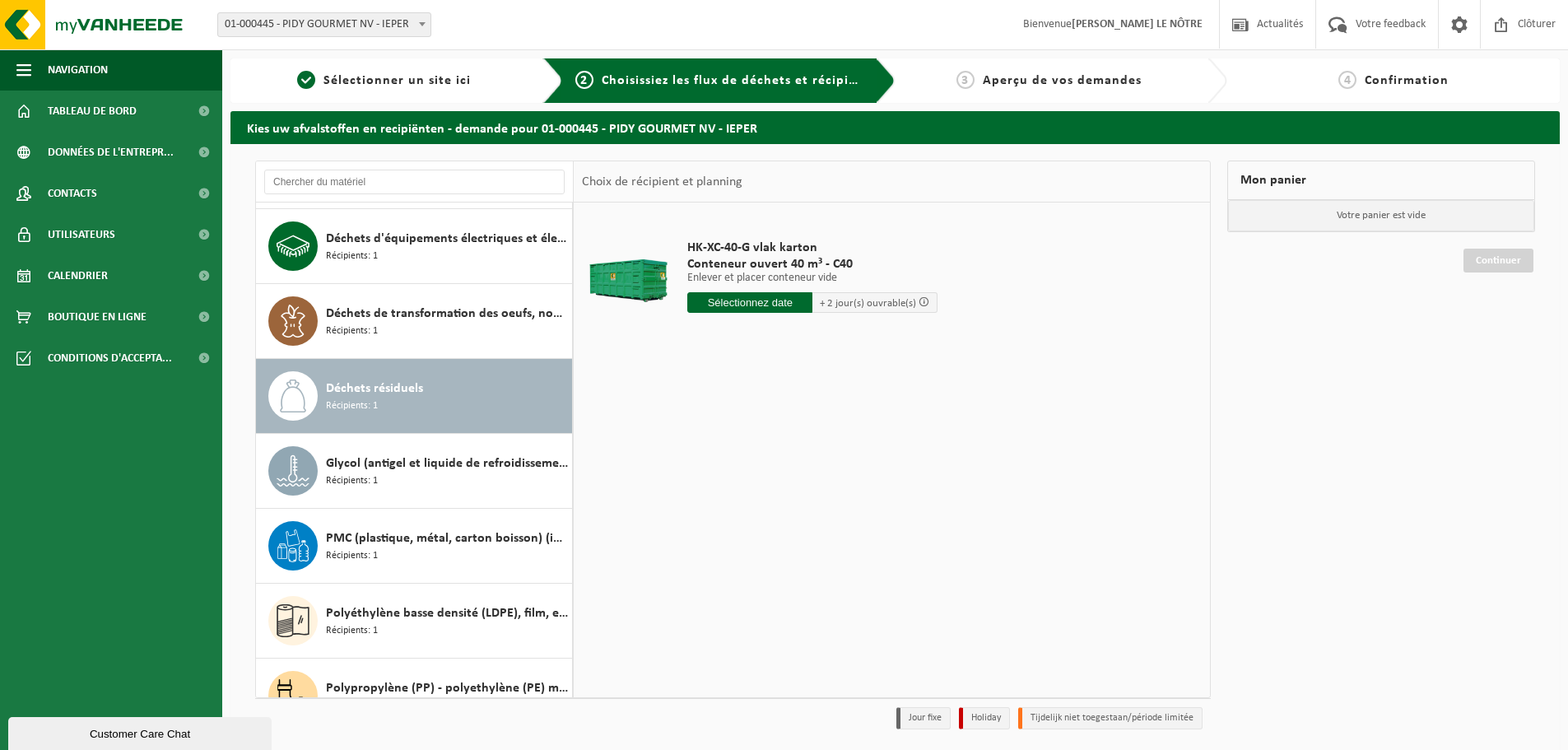
scroll to position [178, 0]
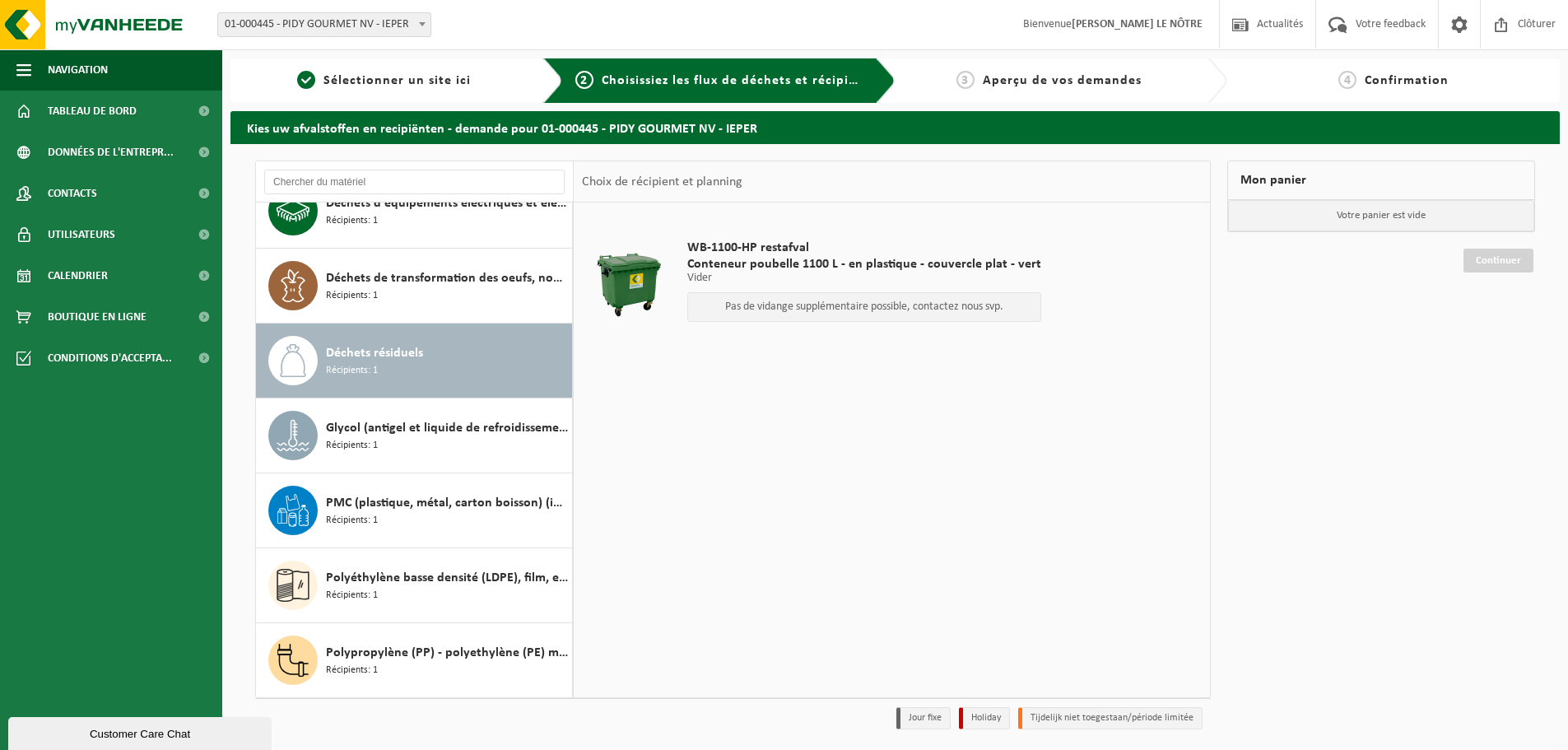
click at [948, 307] on p "Pas de vidange supplémentaire possible, contactez nous svp." at bounding box center [864, 307] width 336 height 12
drag, startPoint x: 981, startPoint y: 308, endPoint x: 796, endPoint y: 310, distance: 185.0
click at [796, 310] on p "Pas de vidange supplémentaire possible, contactez nous svp." at bounding box center [864, 307] width 336 height 12
click at [801, 365] on td at bounding box center [892, 363] width 620 height 8
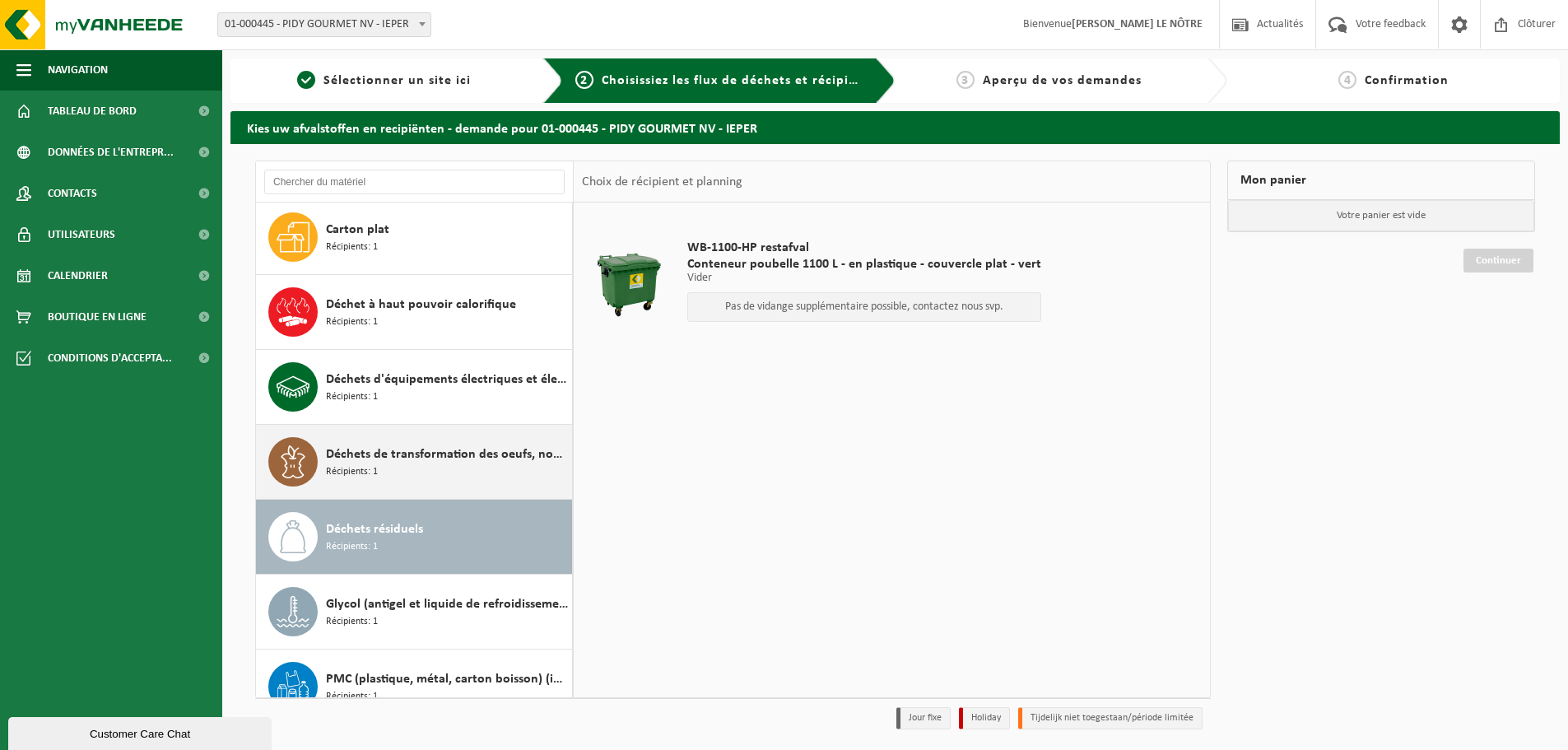
scroll to position [0, 0]
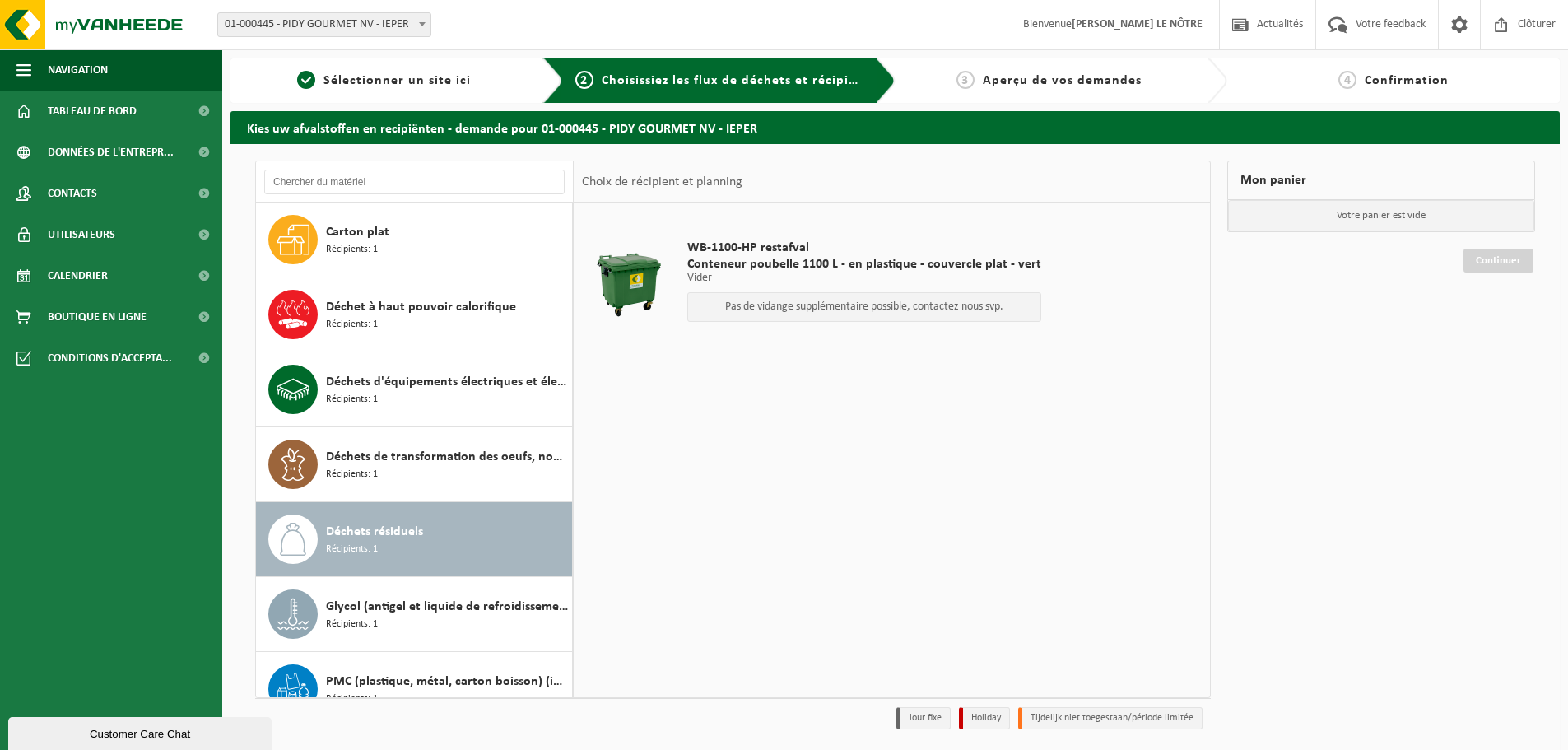
drag, startPoint x: 865, startPoint y: 386, endPoint x: 854, endPoint y: 399, distance: 17.0
click at [867, 386] on div "WB-1100-HP restafval Conteneur poubelle 1100 L - en plastique - couvercle plat …" at bounding box center [892, 449] width 637 height 494
click at [89, 276] on span "Calendrier" at bounding box center [78, 275] width 60 height 41
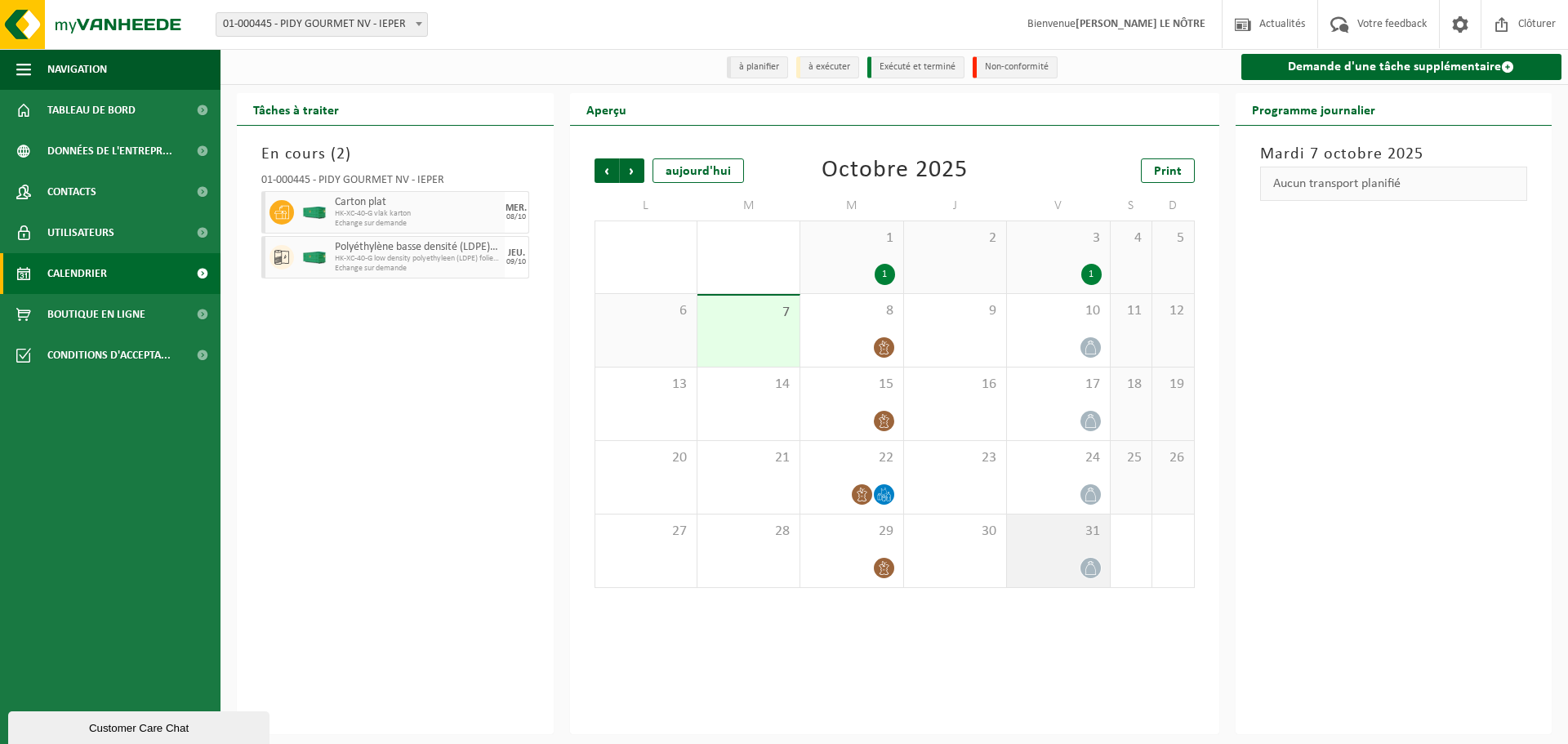
click at [1071, 550] on div "31" at bounding box center [1058, 550] width 102 height 73
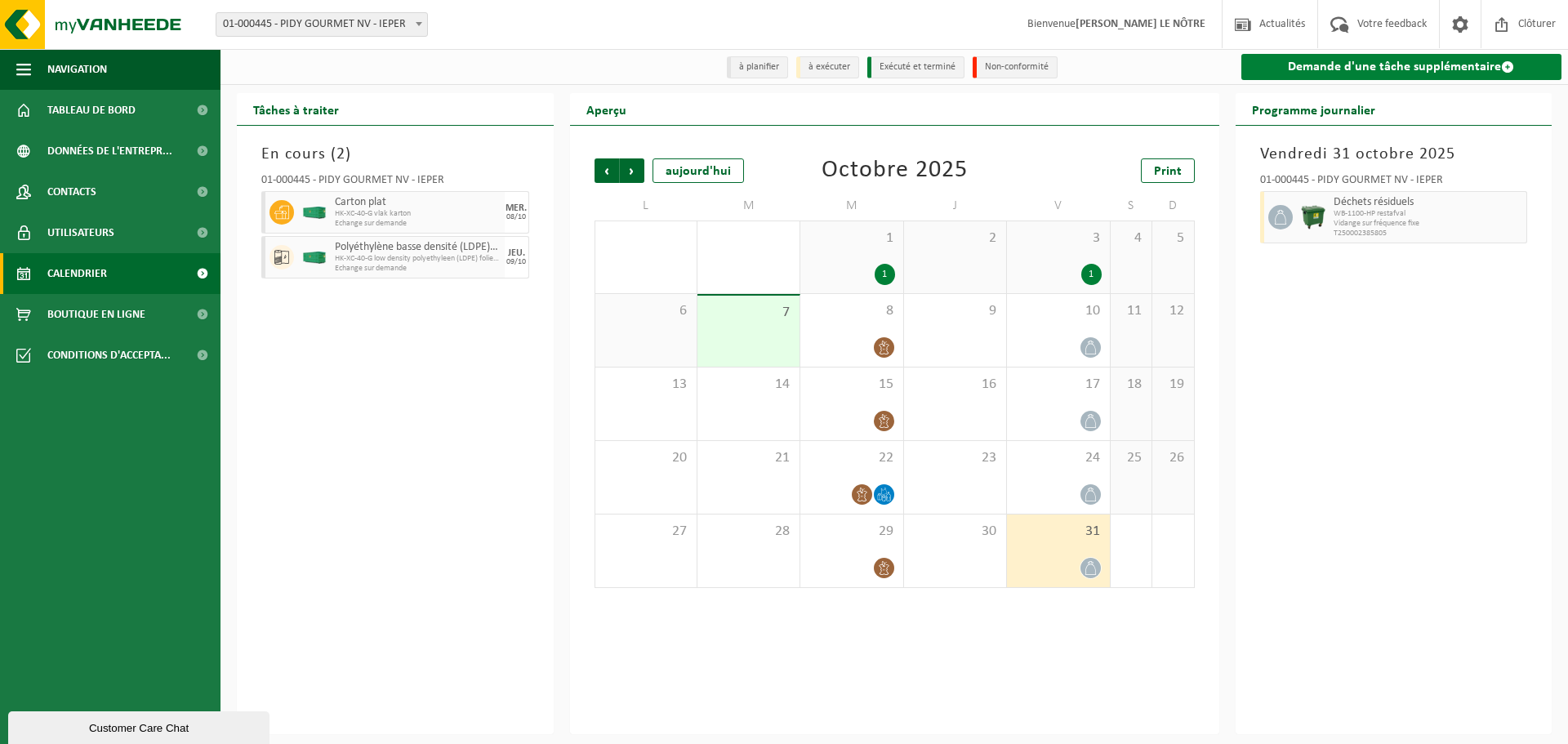
click at [1374, 79] on link "Demande d'une tâche supplémentaire" at bounding box center [1402, 67] width 321 height 26
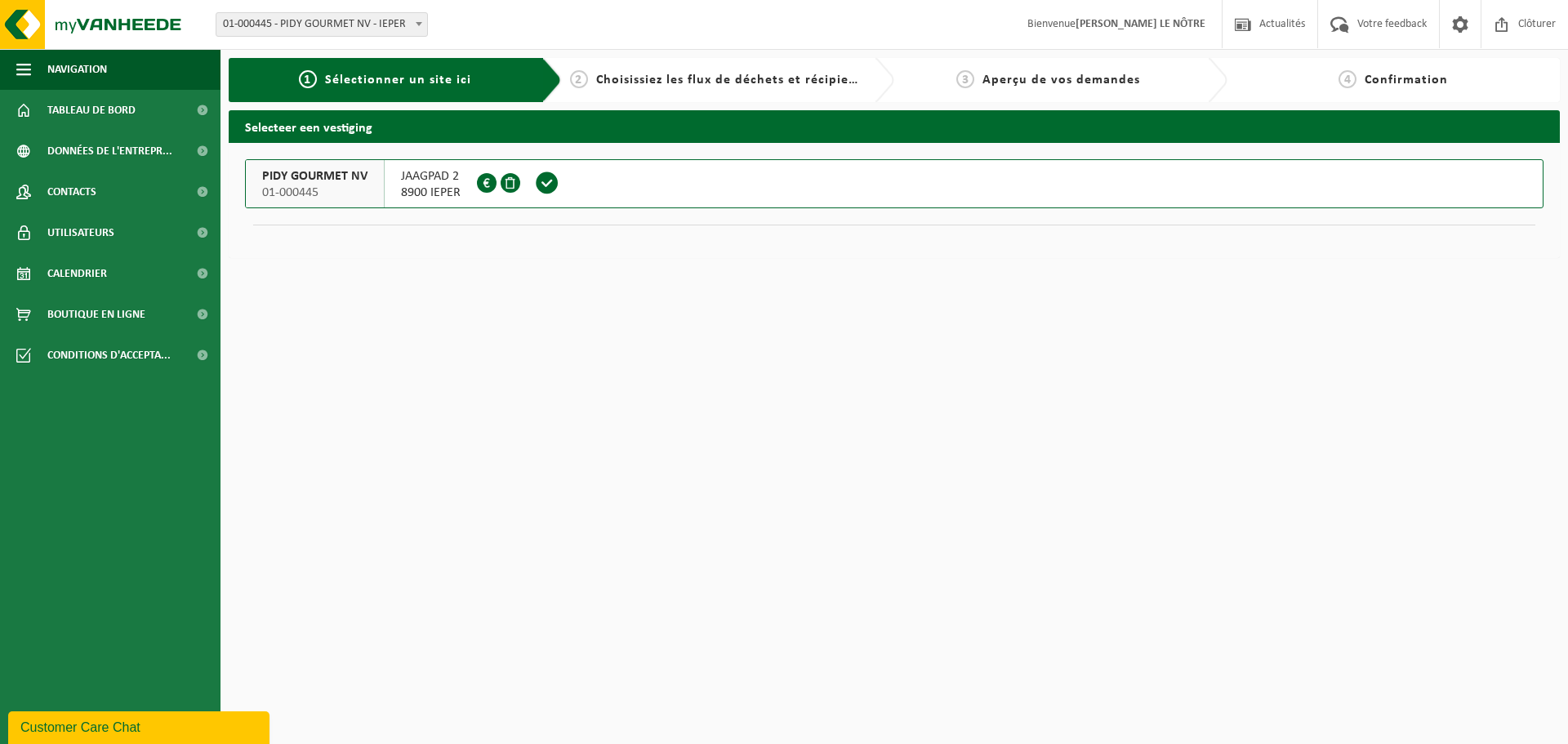
click at [541, 180] on span at bounding box center [547, 183] width 25 height 25
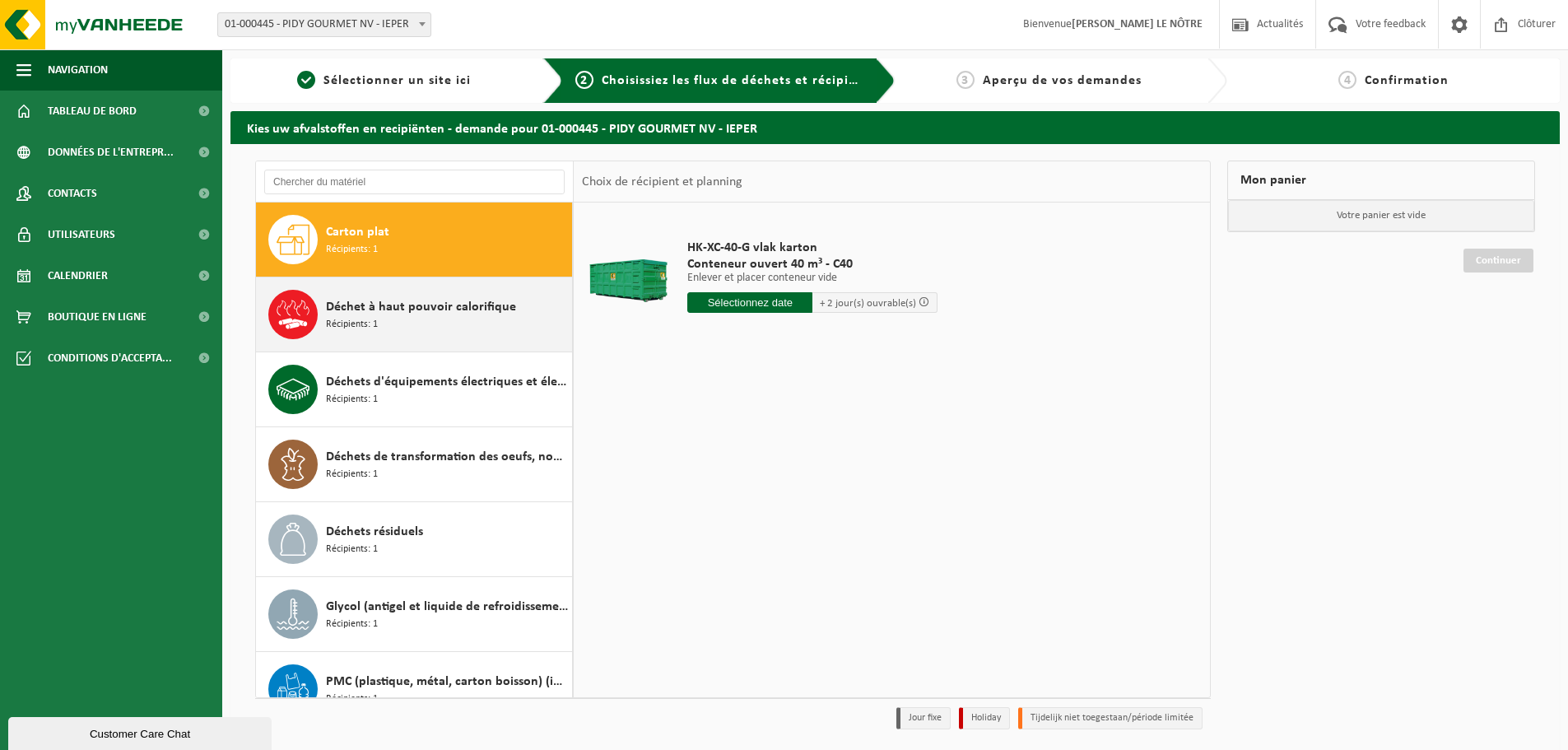
click at [439, 326] on div "Déchet à haut pouvoir calorifique Récipients: 1" at bounding box center [446, 315] width 242 height 50
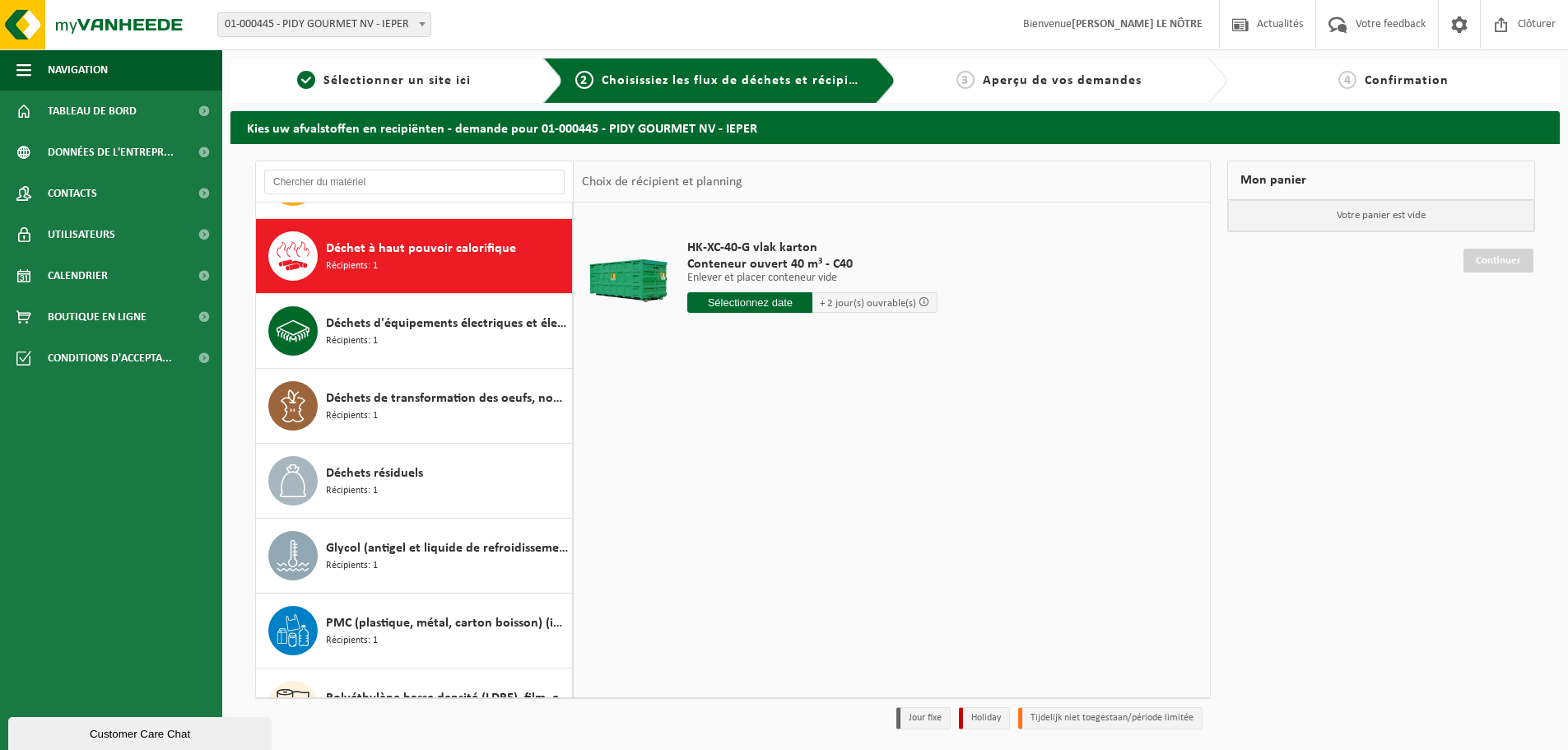
scroll to position [75, 0]
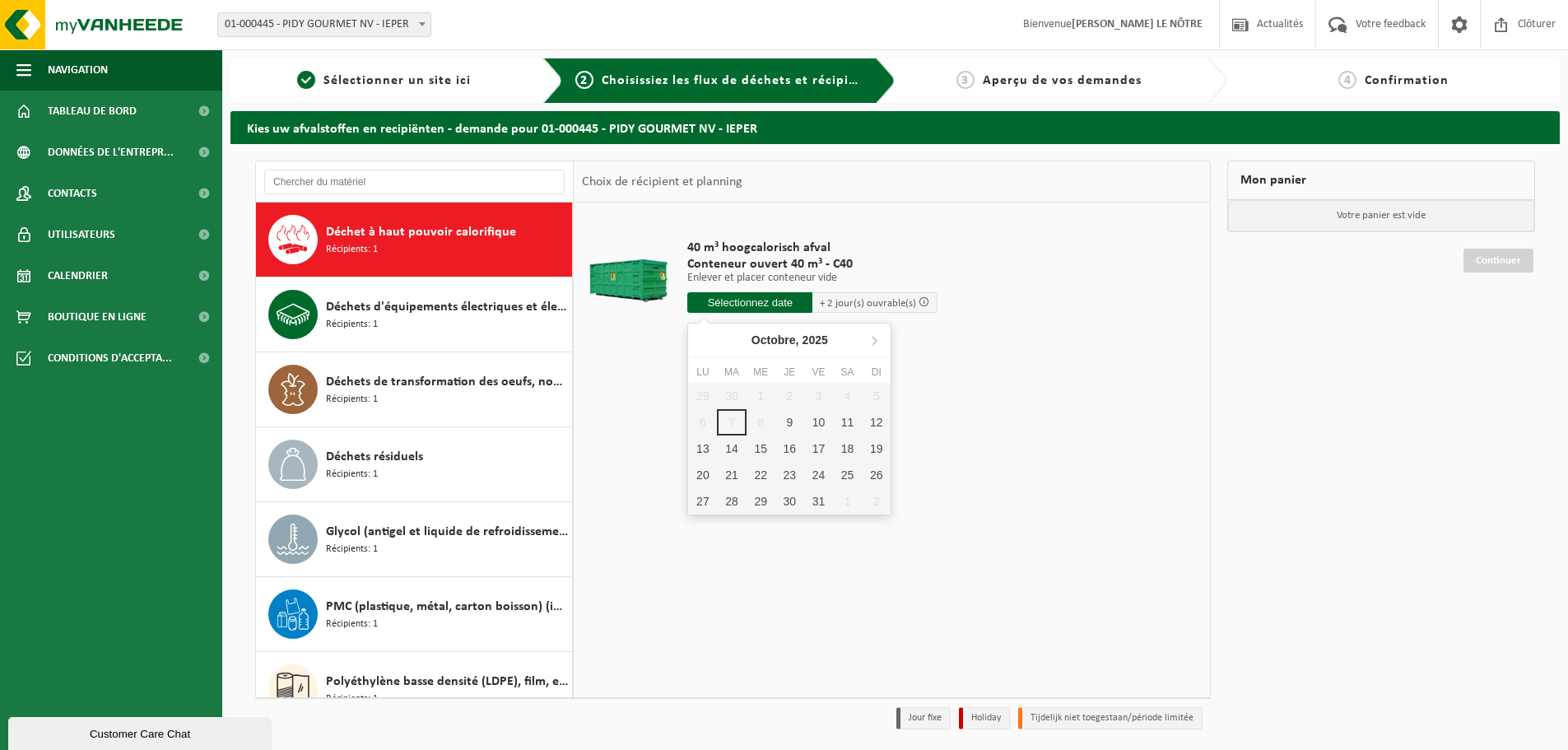
click at [772, 299] on input "text" at bounding box center [750, 302] width 126 height 21
click at [786, 453] on div "16" at bounding box center [789, 448] width 29 height 26
type input "à partir de [DATE]"
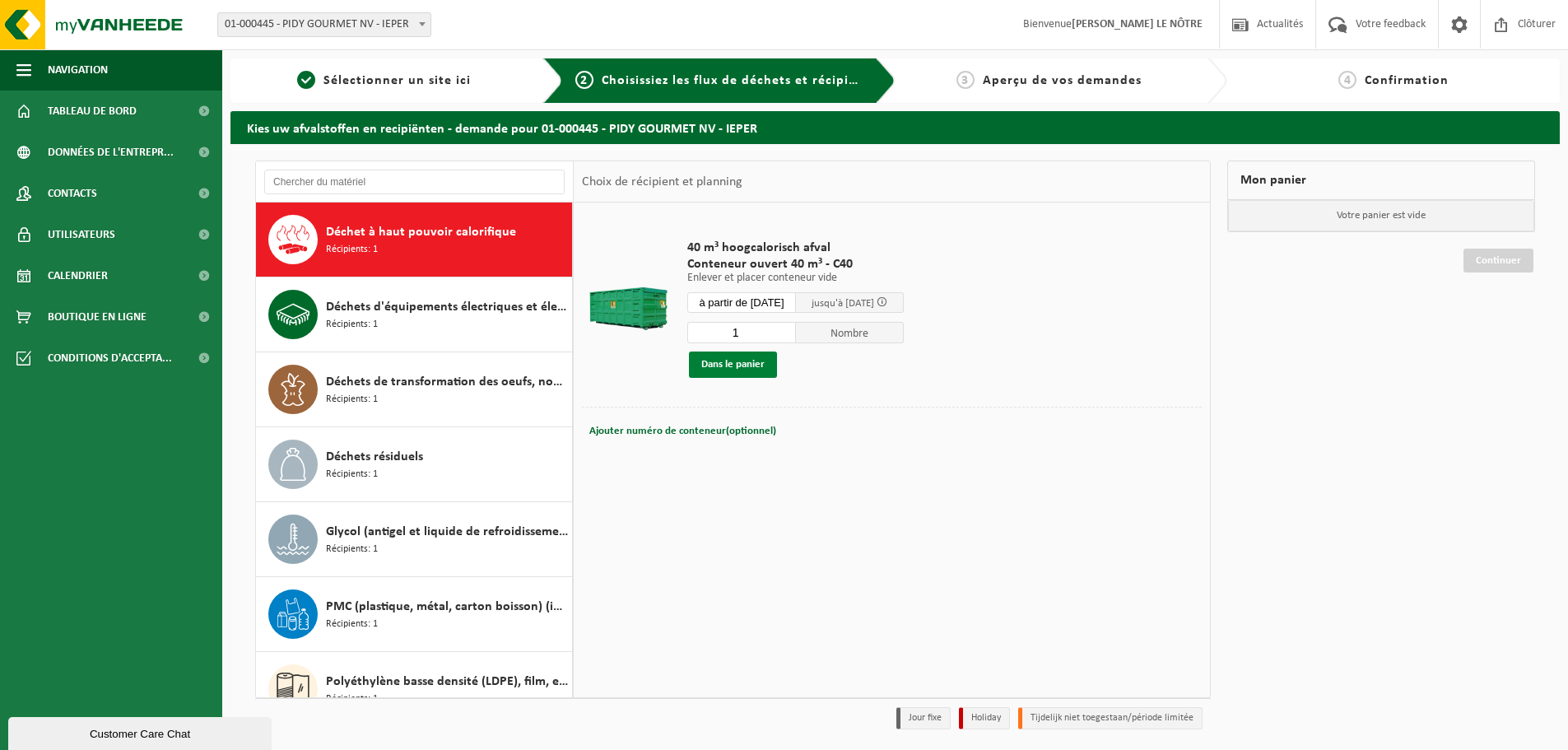
click at [755, 362] on button "Dans le panier" at bounding box center [732, 365] width 88 height 26
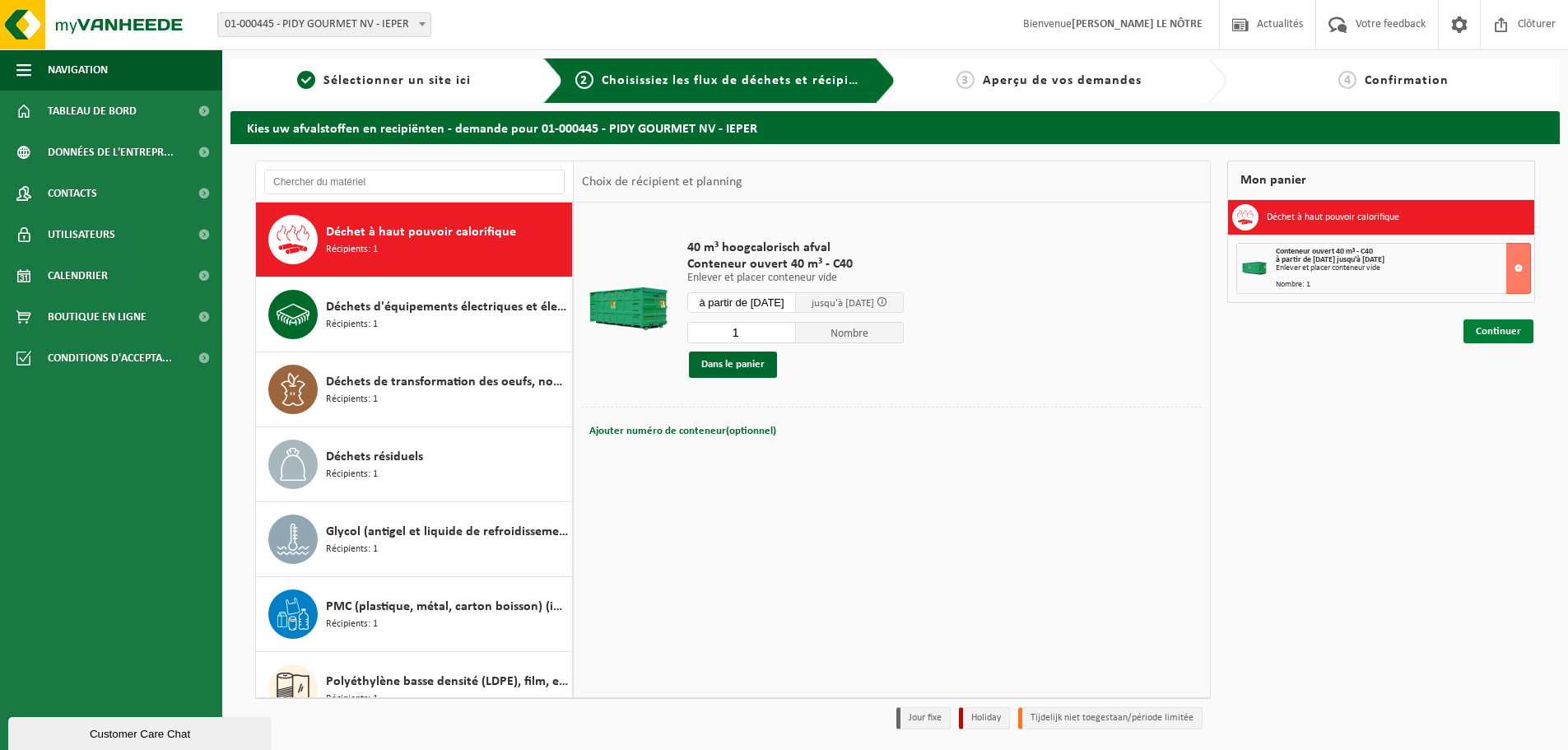
click at [1512, 330] on link "Continuer" at bounding box center [1498, 332] width 70 height 24
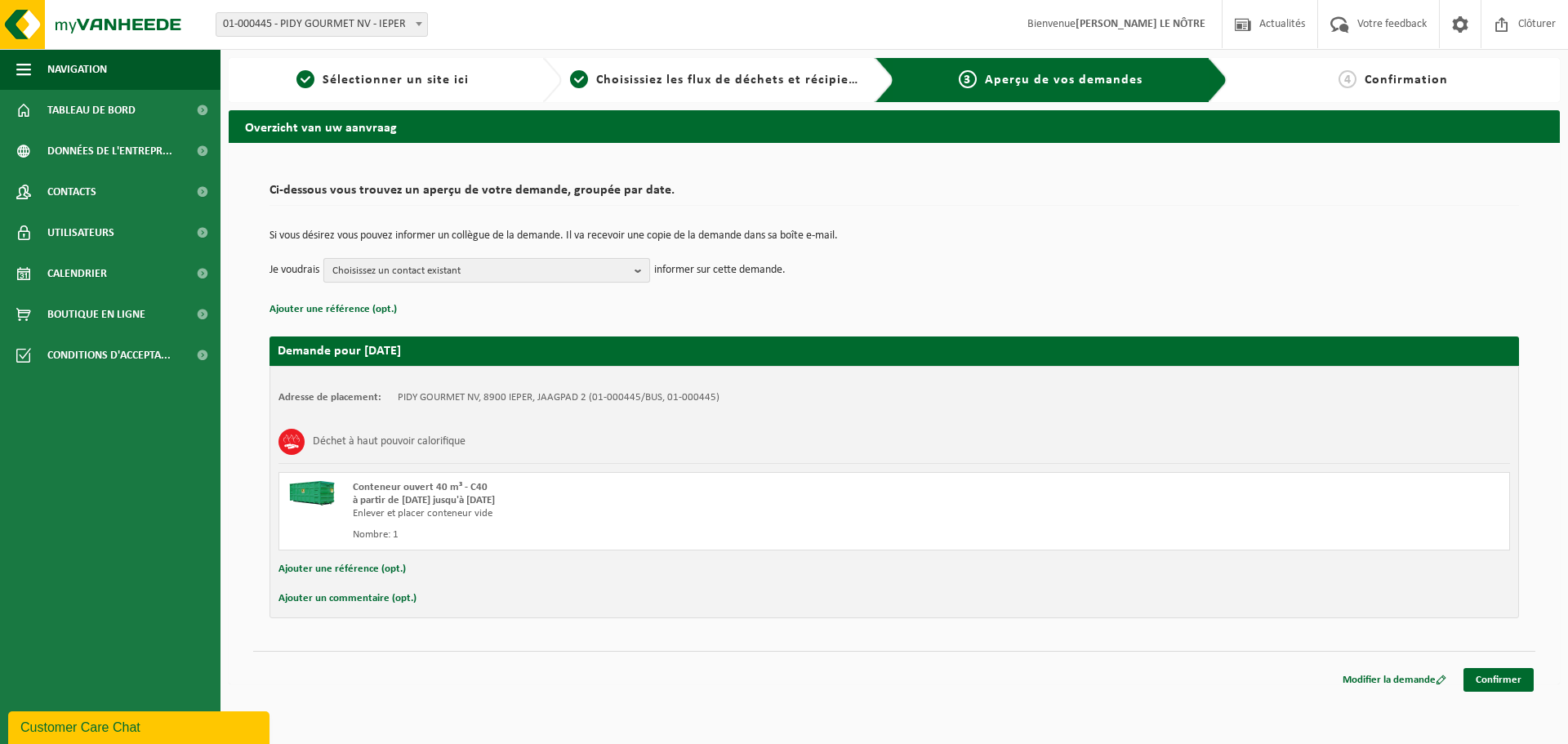
click at [533, 273] on span "Choisissez un contact existant" at bounding box center [479, 271] width 296 height 25
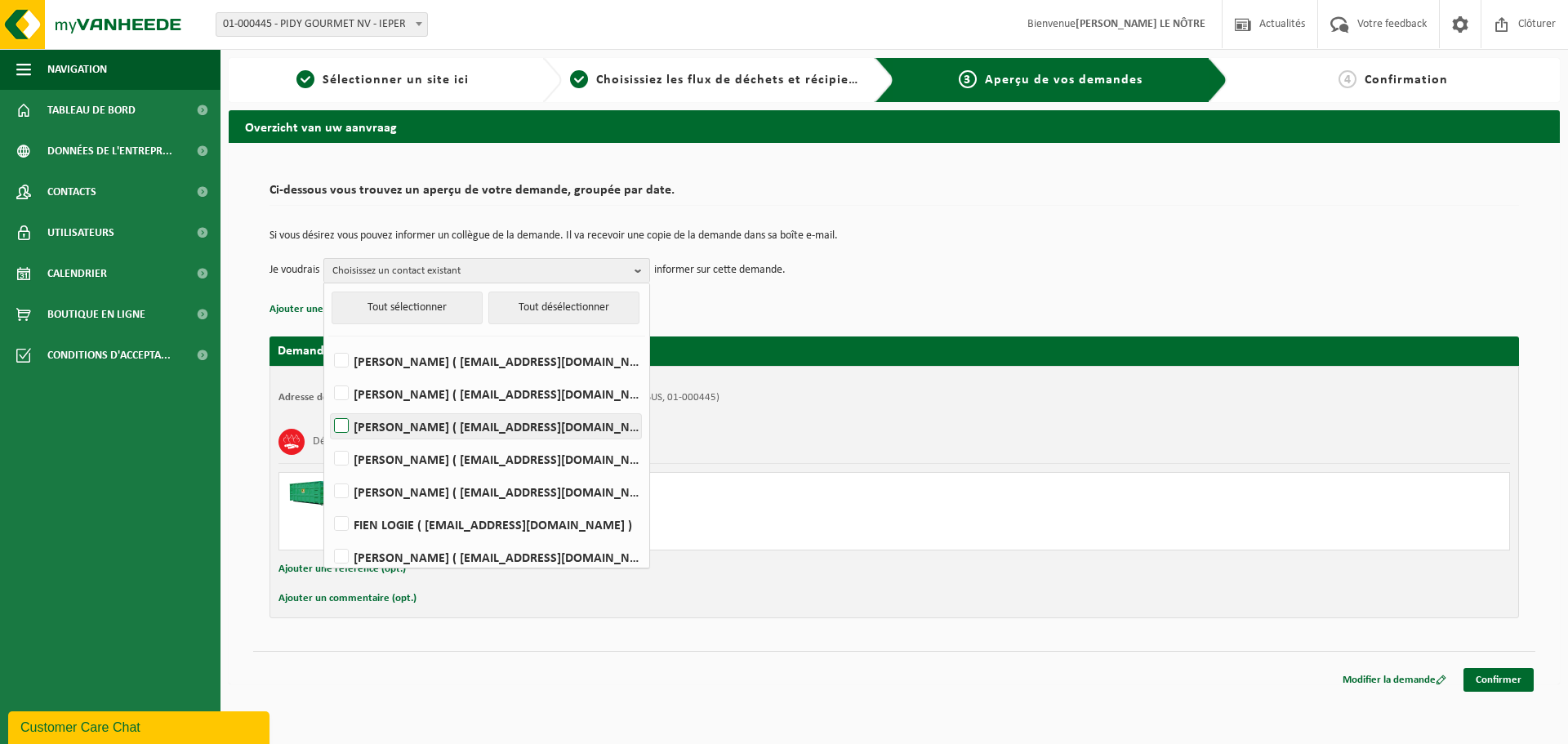
click at [442, 426] on label "[PERSON_NAME] ( [EMAIL_ADDRESS][DOMAIN_NAME] )" at bounding box center [486, 426] width 310 height 25
click at [328, 406] on input "[PERSON_NAME] ( [EMAIL_ADDRESS][DOMAIN_NAME] )" at bounding box center [327, 405] width 1 height 1
checkbox input "true"
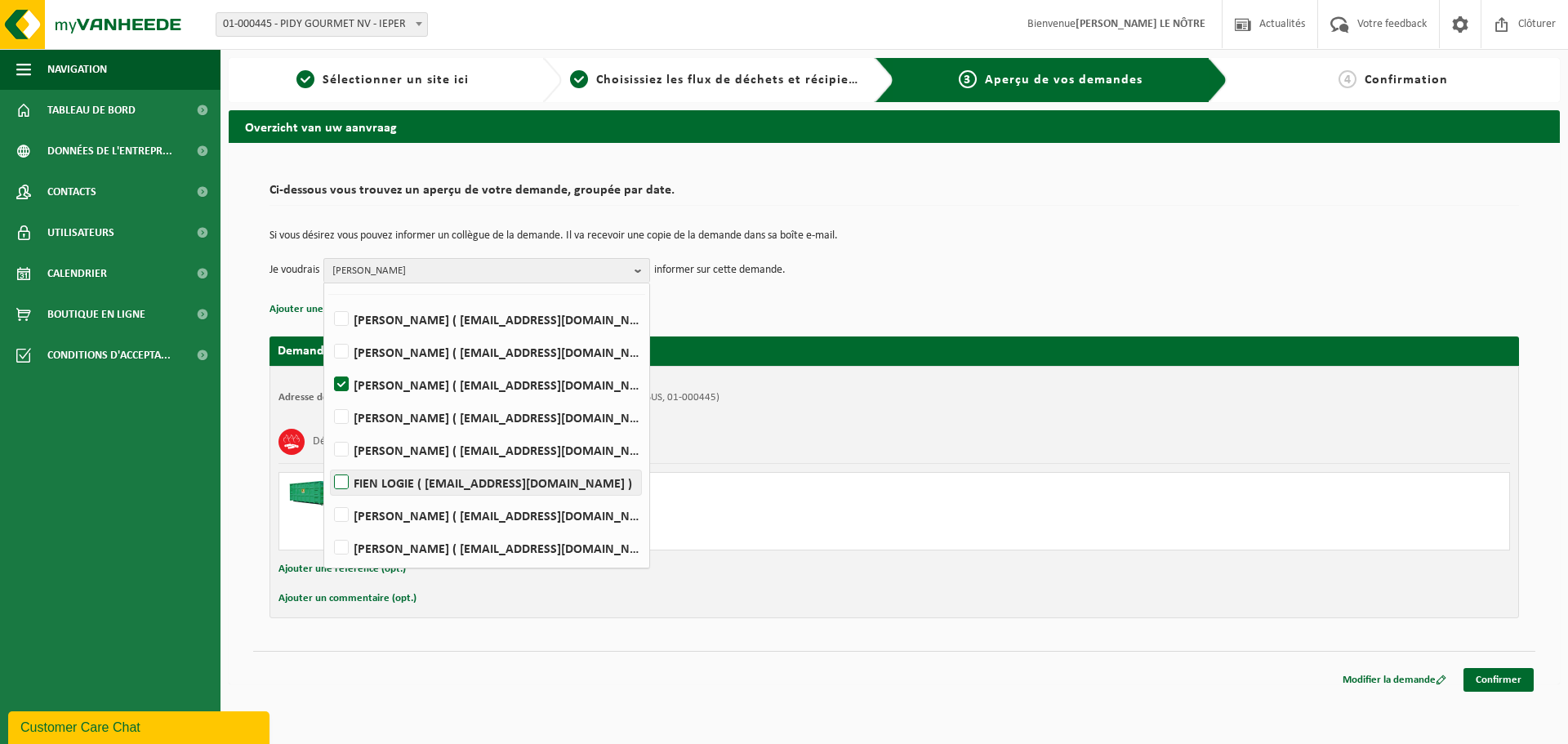
scroll to position [82, 0]
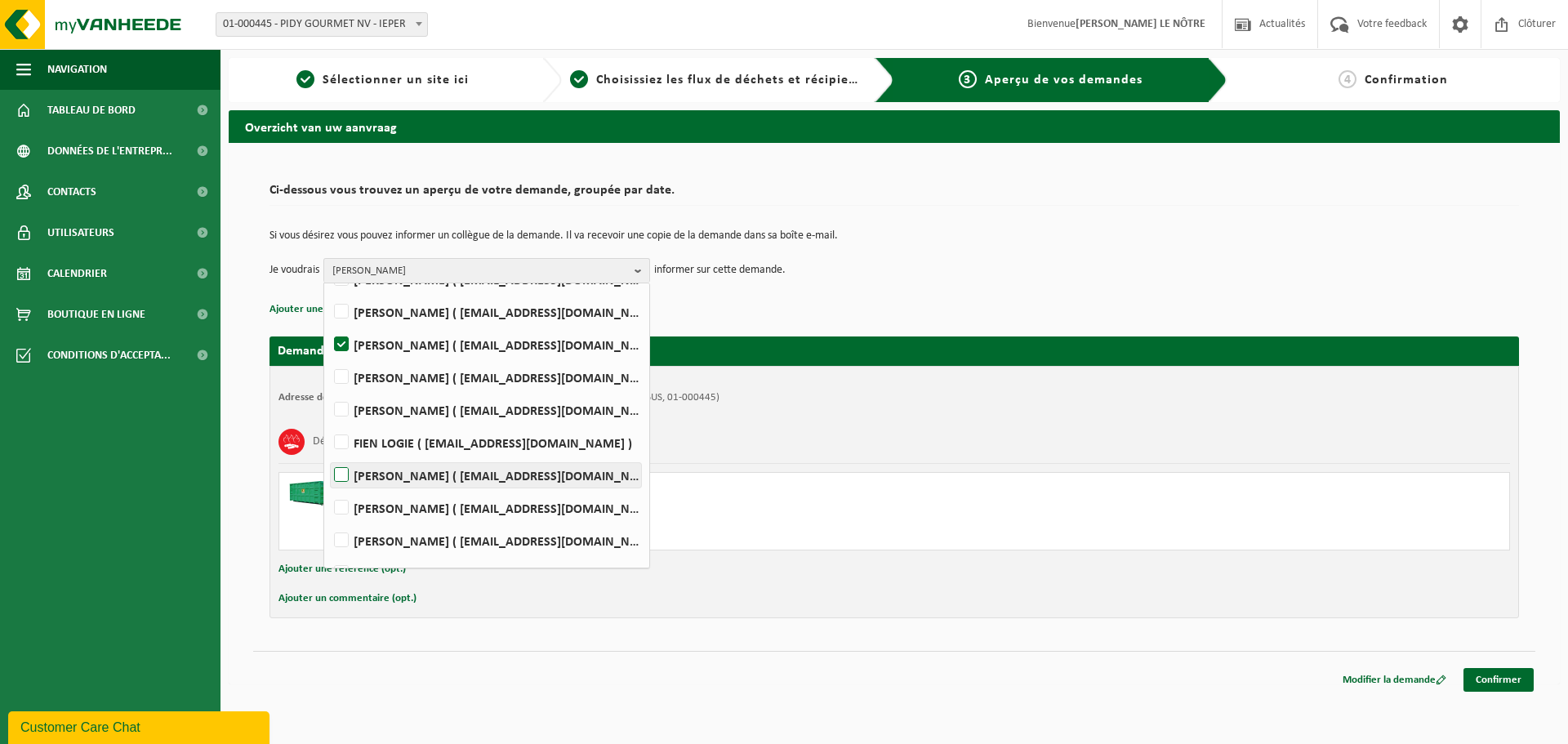
click at [406, 483] on label "Bieke Ostyn ( bostyn@pidy.com )" at bounding box center [486, 474] width 310 height 25
click at [328, 455] on input "Bieke Ostyn ( bostyn@pidy.com )" at bounding box center [327, 454] width 1 height 1
click at [406, 483] on label "Bieke Ostyn ( bostyn@pidy.com )" at bounding box center [486, 474] width 310 height 25
click at [328, 455] on input "Bieke Ostyn ( bostyn@pidy.com )" at bounding box center [327, 454] width 1 height 1
checkbox input "false"
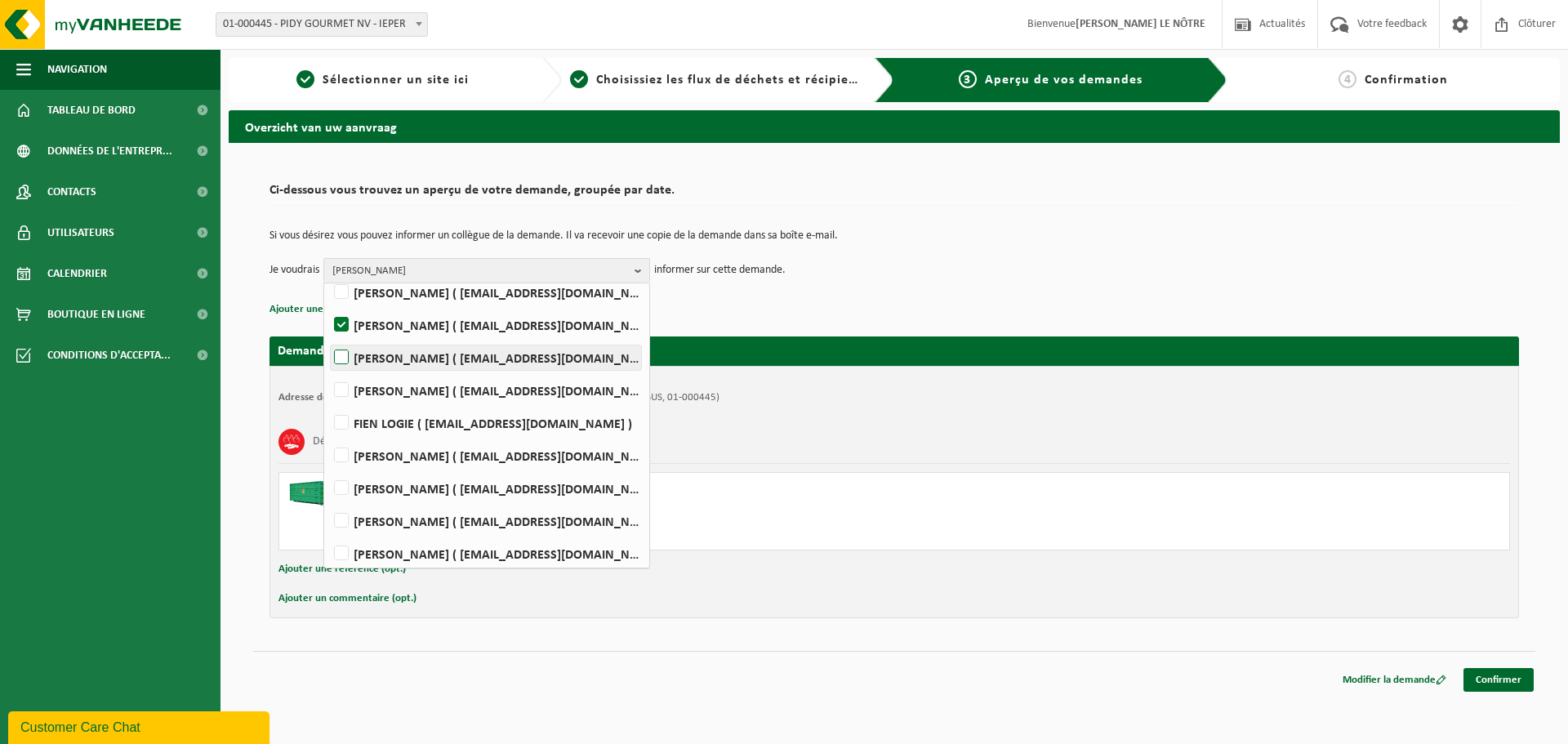
scroll to position [107, 0]
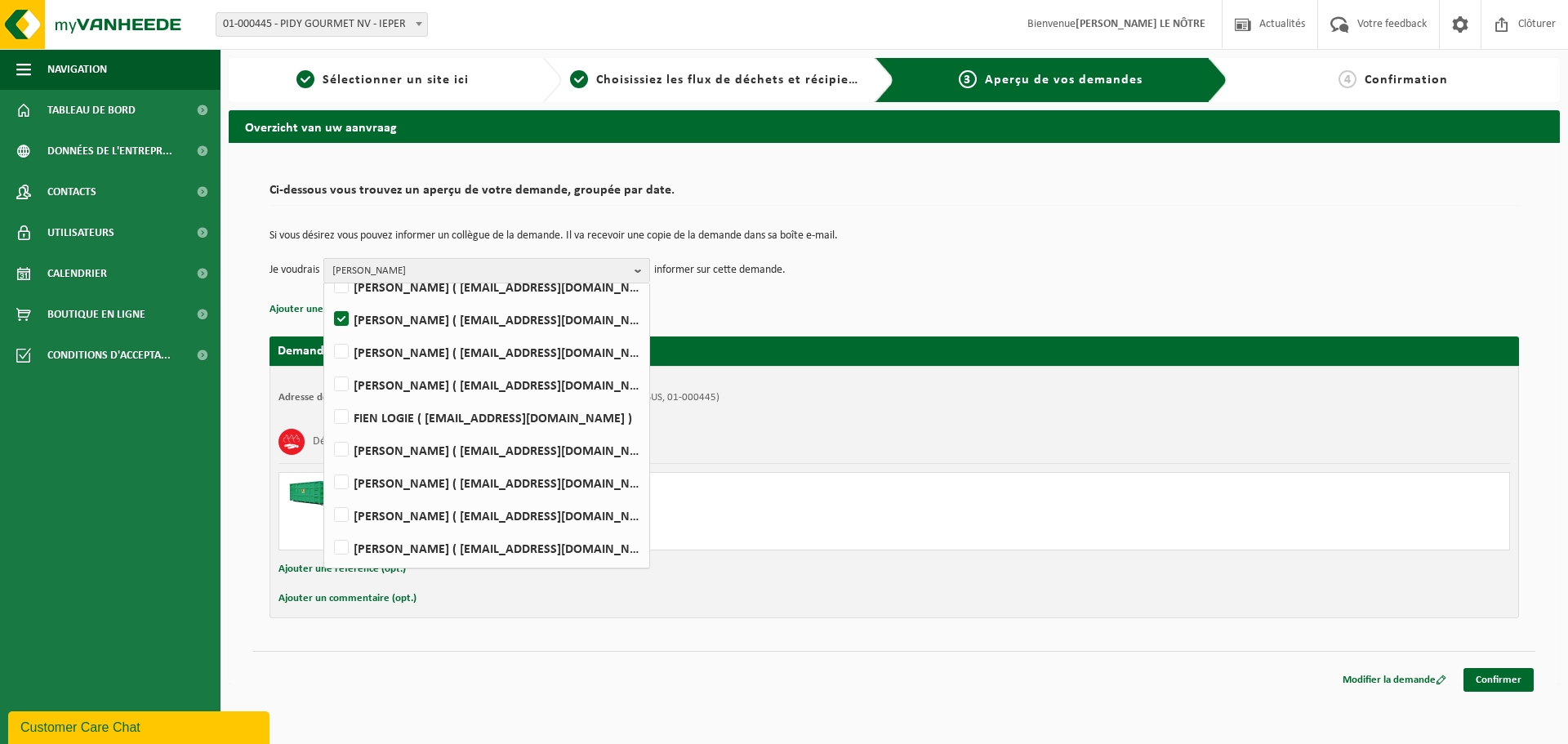
click at [835, 298] on div "Si vous désirez vous pouvez informer un collègue de la demande. Il va recevoir …" at bounding box center [895, 256] width 1250 height 85
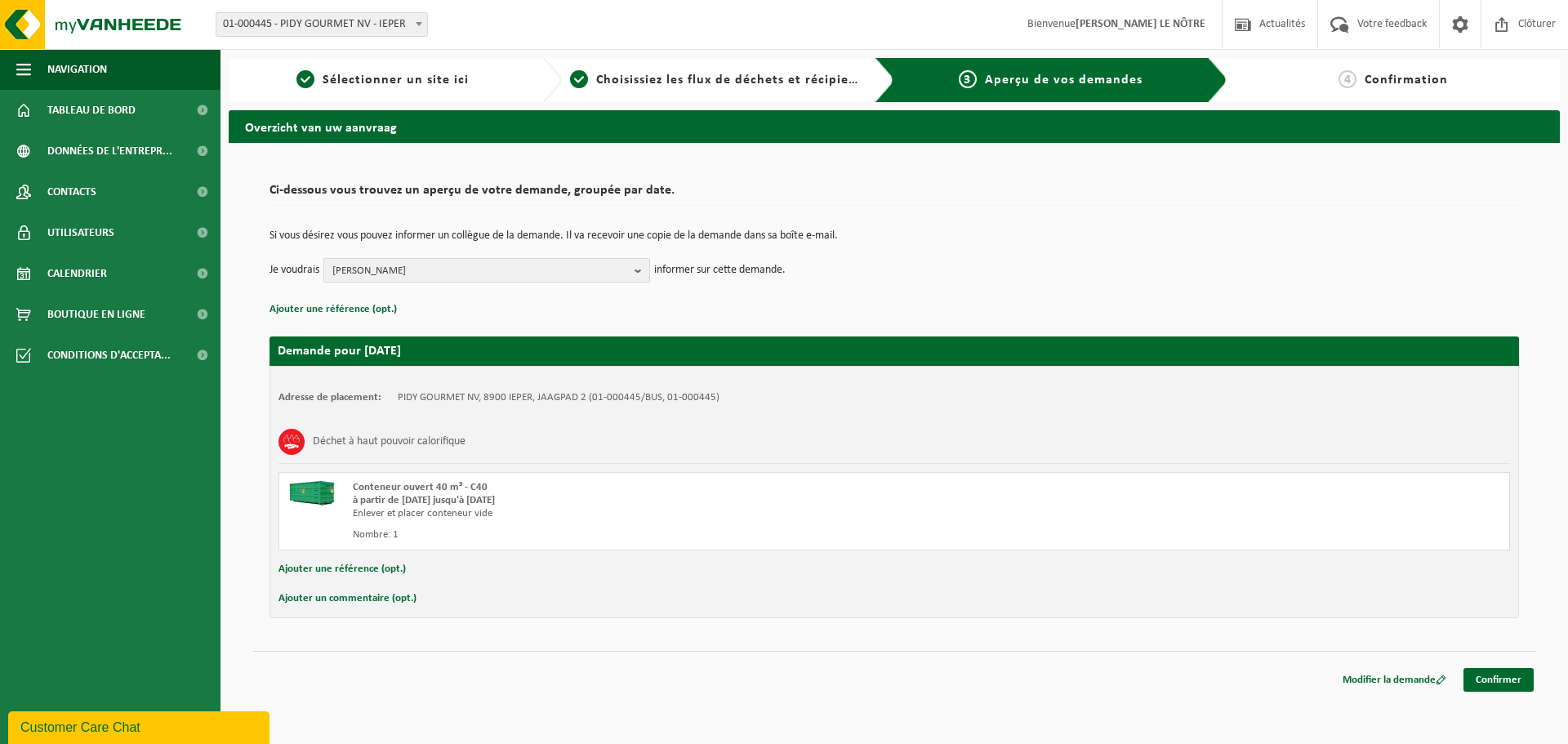
click at [600, 281] on span "KURT DERAEDT" at bounding box center [479, 271] width 296 height 25
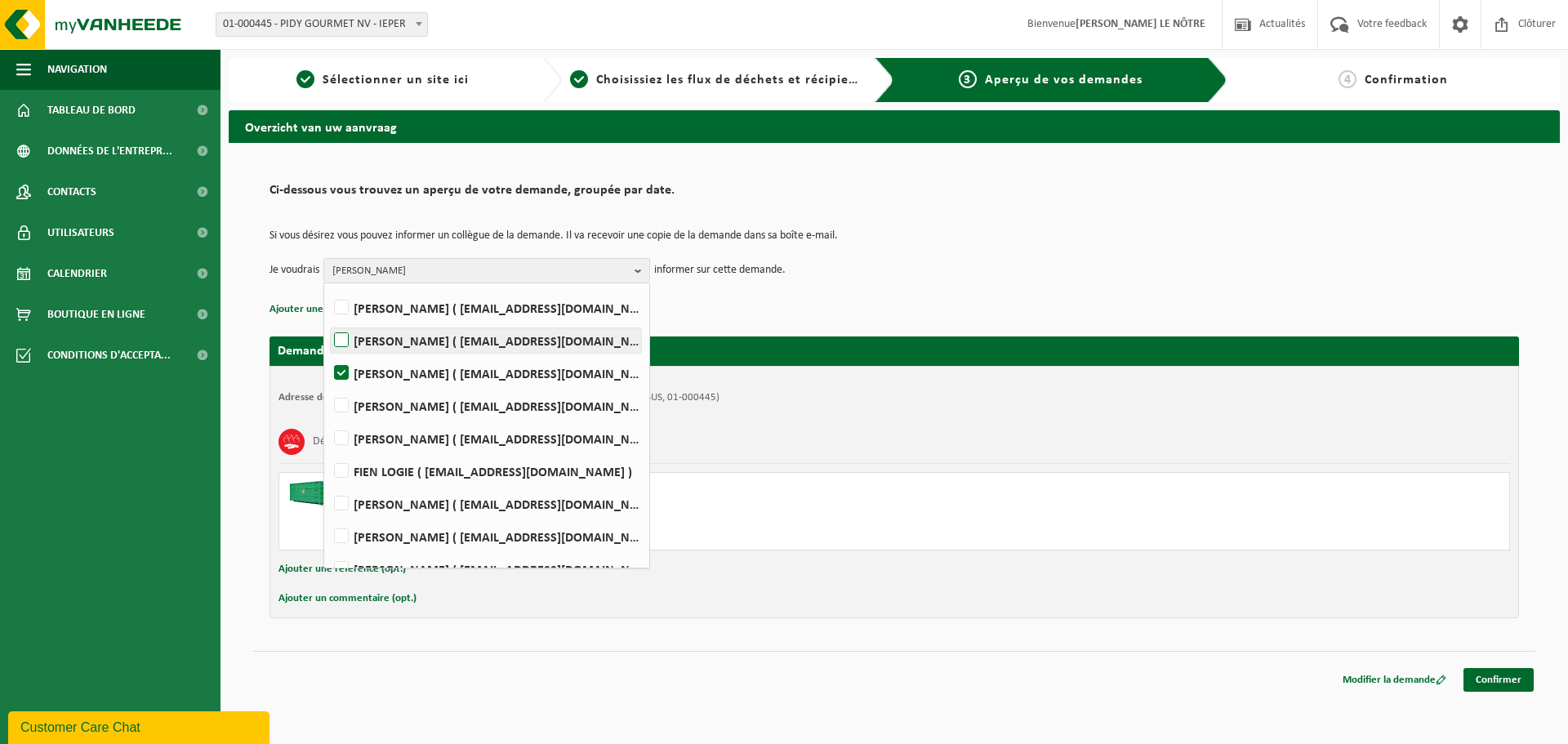
scroll to position [82, 0]
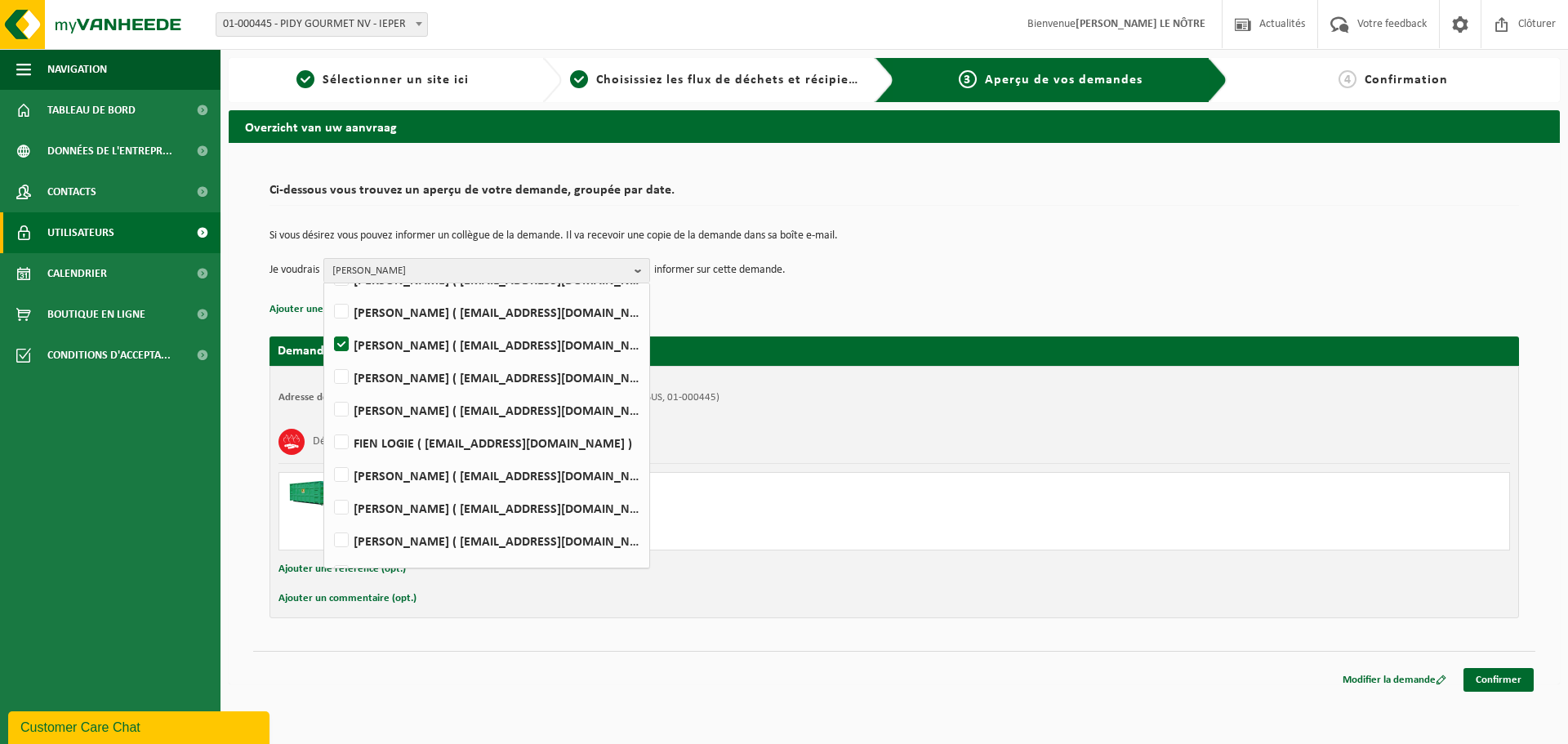
click at [136, 228] on link "Utilisateurs" at bounding box center [110, 232] width 220 height 41
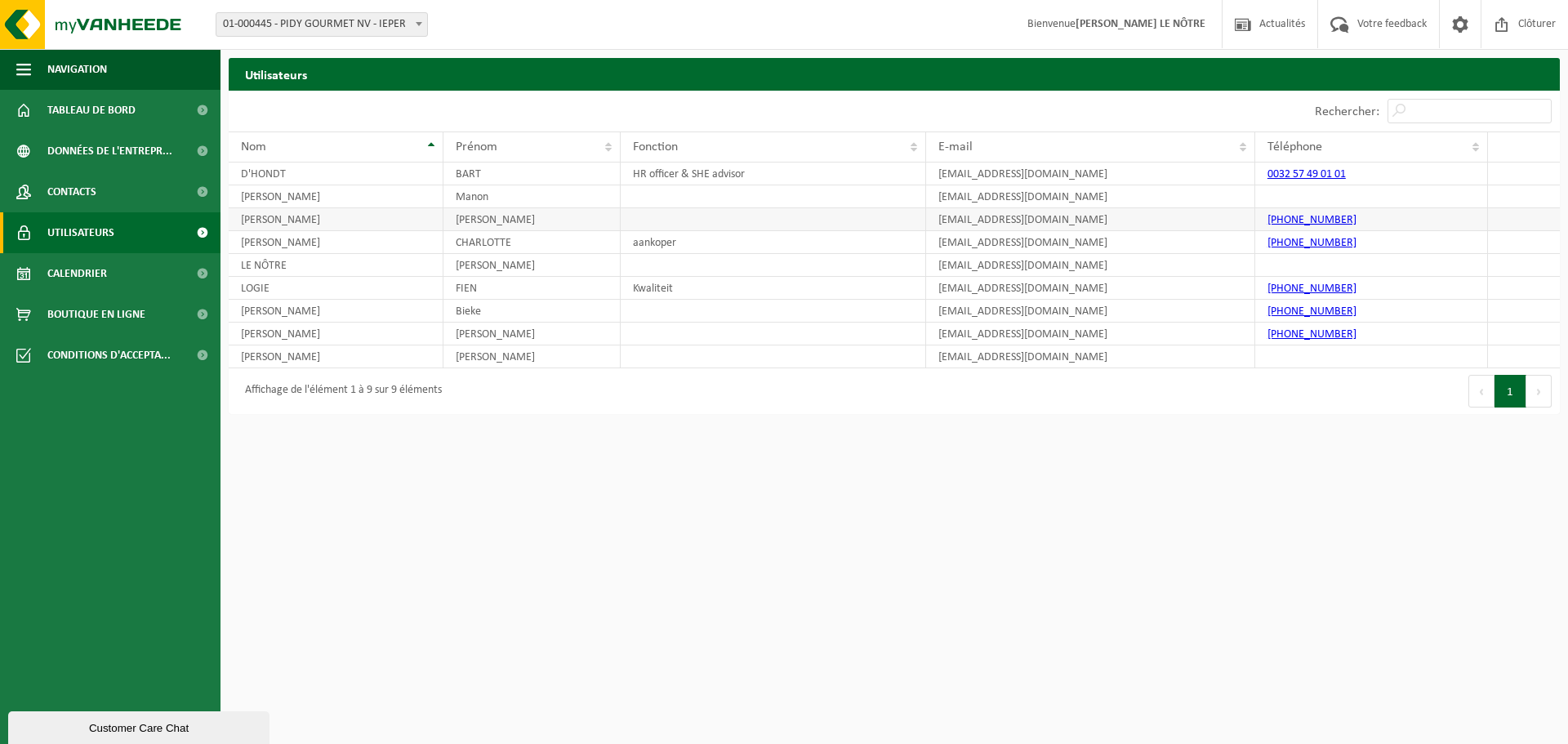
click at [795, 213] on td at bounding box center [773, 219] width 305 height 23
